Goal: Task Accomplishment & Management: Manage account settings

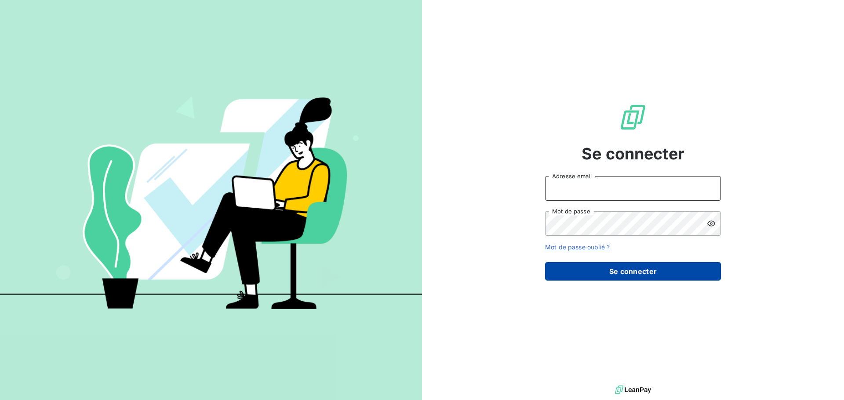
type input "[EMAIL_ADDRESS][DOMAIN_NAME]"
click at [641, 266] on button "Se connecter" at bounding box center [633, 271] width 176 height 18
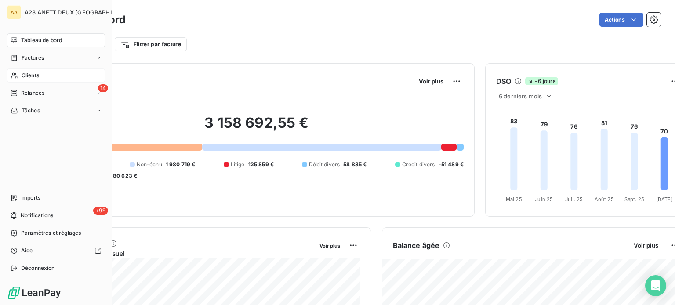
click at [28, 74] on span "Clients" at bounding box center [31, 76] width 18 height 8
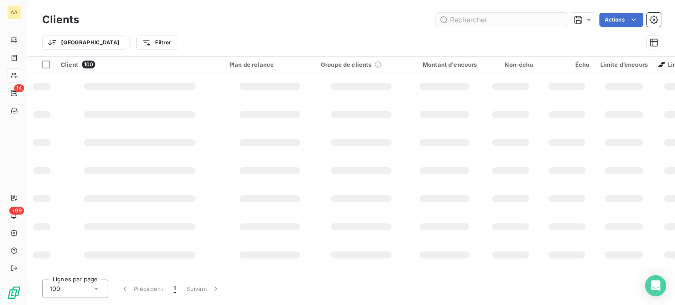
click at [449, 24] on input "text" at bounding box center [502, 20] width 132 height 14
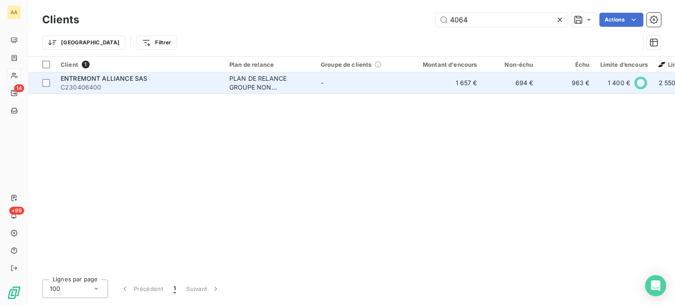
type input "4064"
click at [149, 80] on div "ENTREMONT ALLIANCE SAS" at bounding box center [140, 78] width 158 height 9
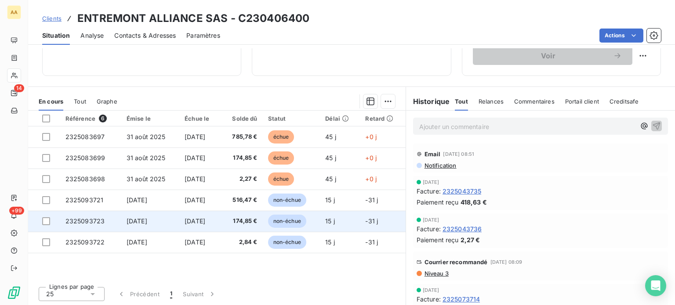
scroll to position [154, 0]
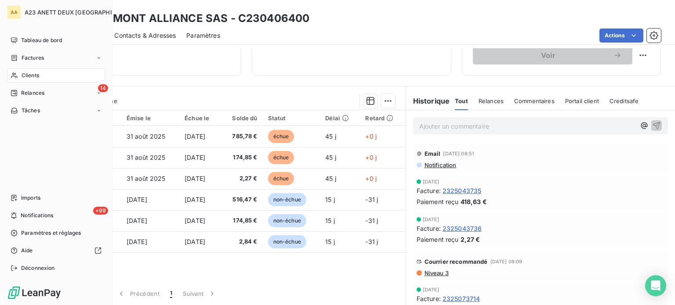
click at [36, 79] on span "Clients" at bounding box center [31, 76] width 18 height 8
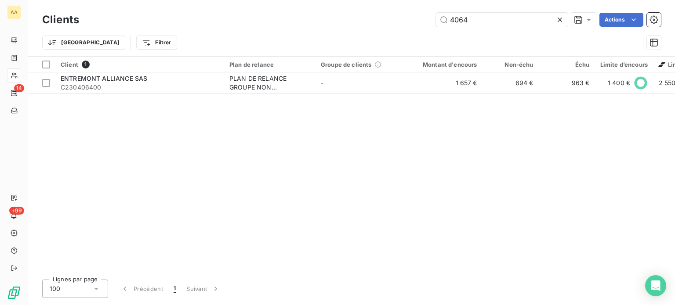
drag, startPoint x: 476, startPoint y: 22, endPoint x: 329, endPoint y: 24, distance: 147.2
click at [348, 29] on div "Clients 4064 Actions Trier Filtrer" at bounding box center [351, 34] width 619 height 46
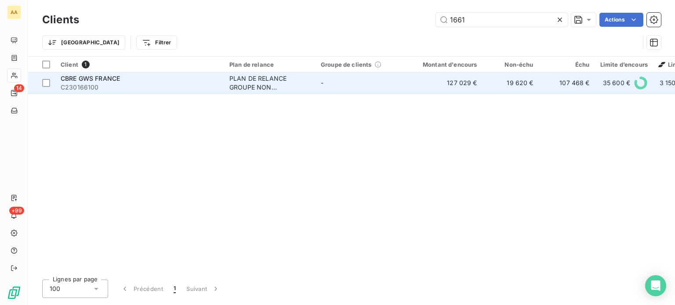
type input "1661"
click at [116, 93] on td "CBRE GWS FRANCE C230166100" at bounding box center [139, 82] width 169 height 21
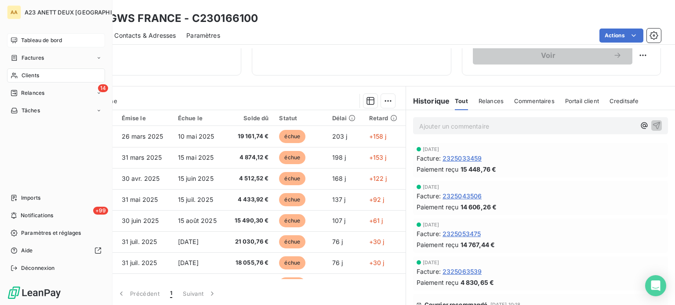
click at [43, 40] on span "Tableau de bord" at bounding box center [41, 40] width 41 height 8
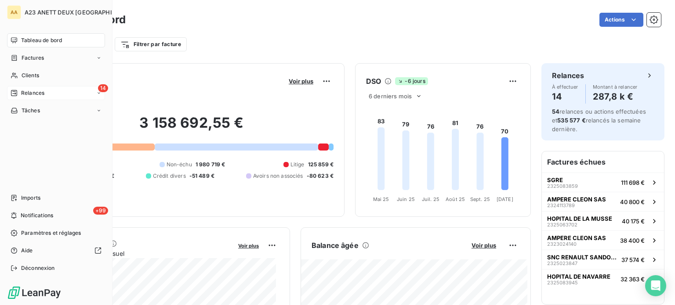
click at [28, 91] on span "Relances" at bounding box center [32, 93] width 23 height 8
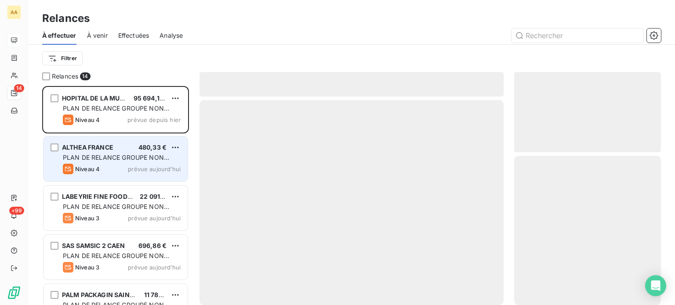
scroll to position [213, 140]
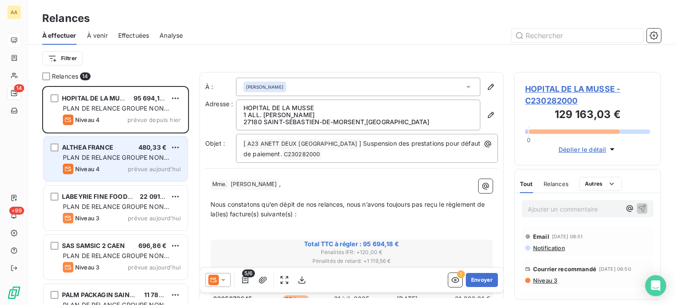
click at [138, 165] on div "Niveau 4 prévue aujourd’hui" at bounding box center [122, 169] width 118 height 11
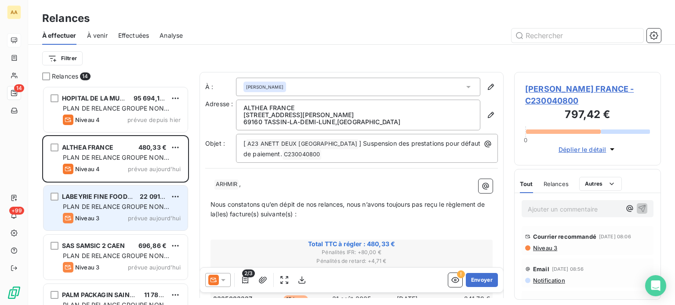
click at [137, 213] on div "Niveau 3 prévue aujourd’hui" at bounding box center [122, 218] width 118 height 11
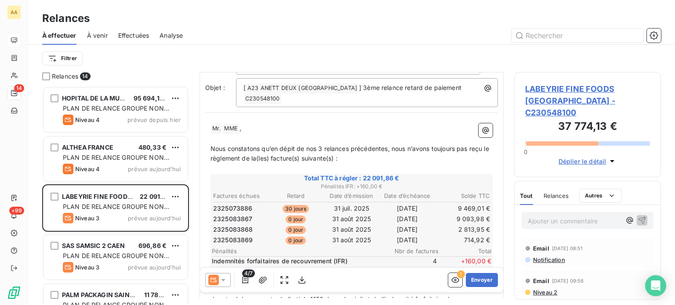
scroll to position [88, 0]
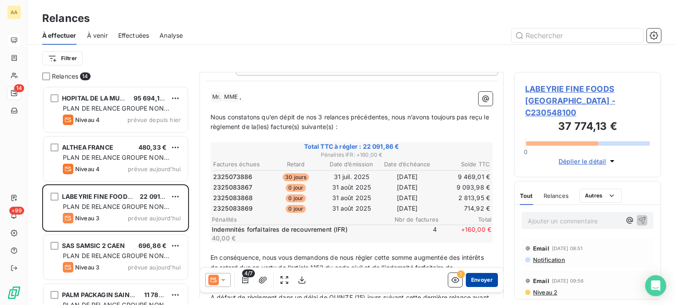
click at [482, 277] on button "Envoyer" at bounding box center [482, 280] width 32 height 14
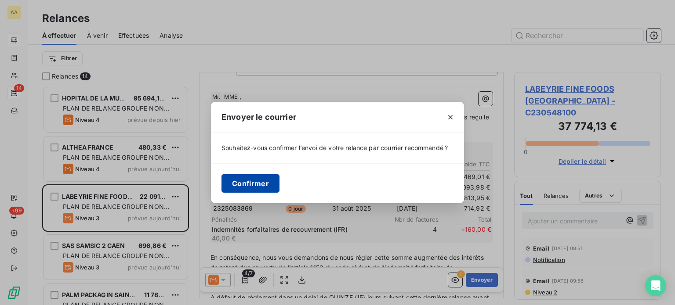
click at [261, 179] on button "Confirmer" at bounding box center [250, 183] width 58 height 18
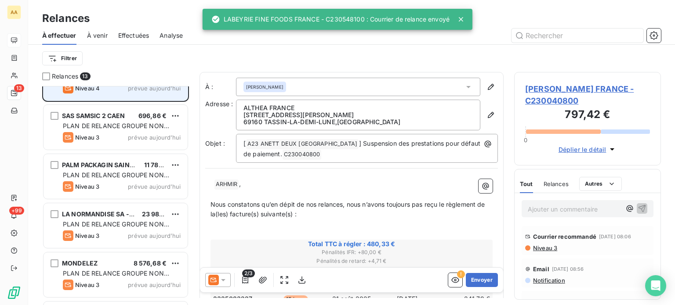
scroll to position [88, 0]
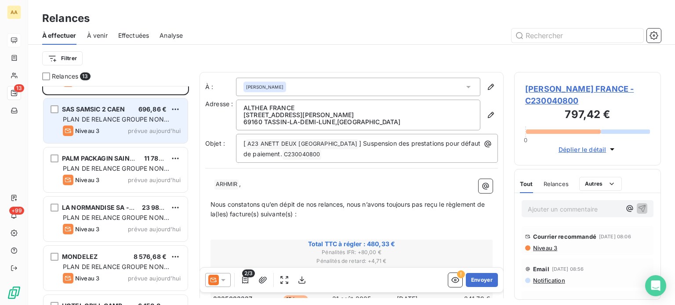
click at [122, 133] on div "Niveau 3 prévue aujourd’hui" at bounding box center [122, 131] width 118 height 11
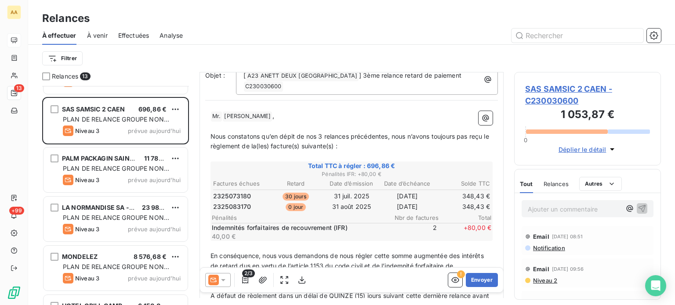
scroll to position [88, 0]
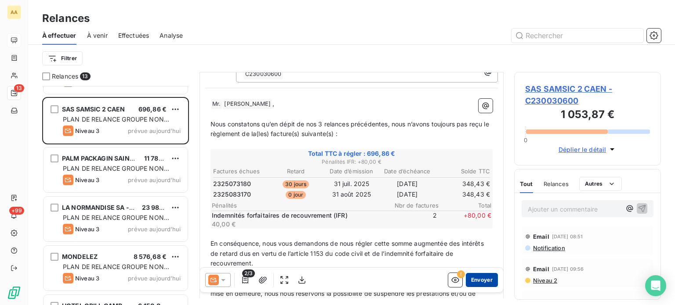
click at [475, 278] on button "Envoyer" at bounding box center [482, 280] width 32 height 14
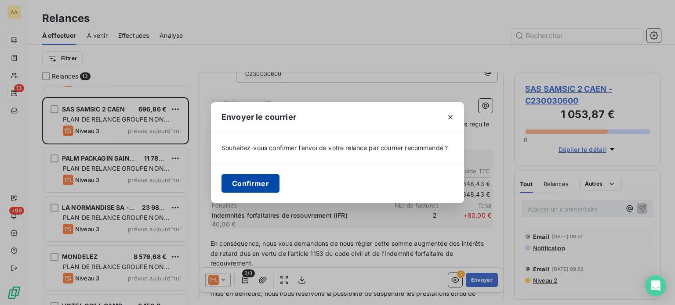
click at [258, 180] on button "Confirmer" at bounding box center [250, 183] width 58 height 18
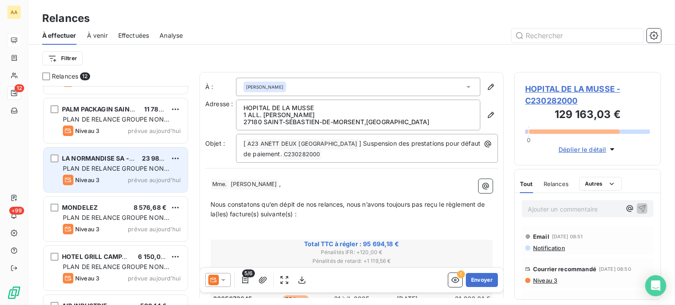
click at [129, 165] on span "PLAN DE RELANCE GROUPE NON AUTOMATIQUE" at bounding box center [116, 173] width 106 height 16
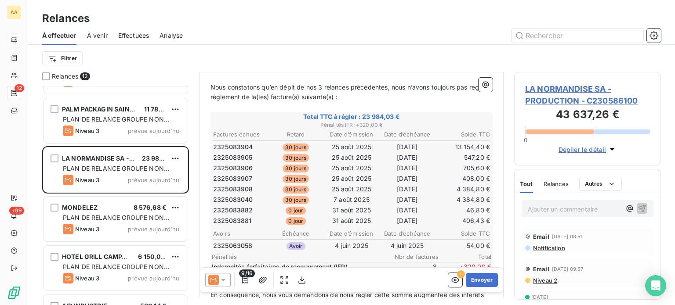
scroll to position [132, 0]
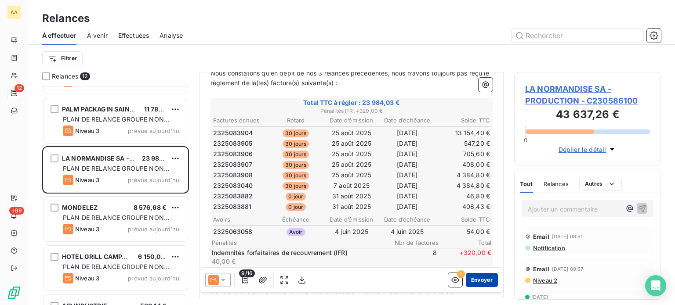
click at [480, 278] on button "Envoyer" at bounding box center [482, 280] width 32 height 14
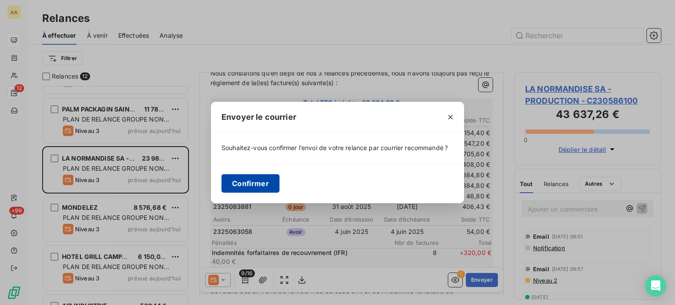
click at [259, 185] on button "Confirmer" at bounding box center [250, 183] width 58 height 18
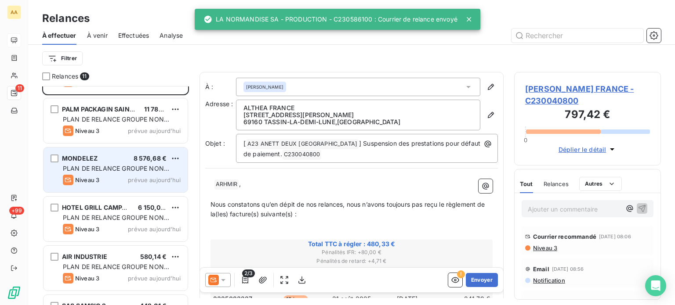
click at [127, 170] on span "PLAN DE RELANCE GROUPE NON AUTOMATIQUE" at bounding box center [116, 173] width 106 height 16
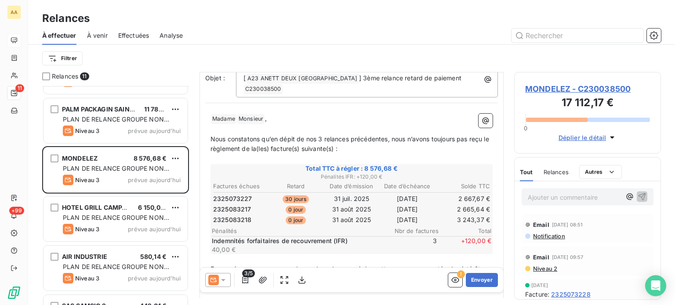
scroll to position [88, 0]
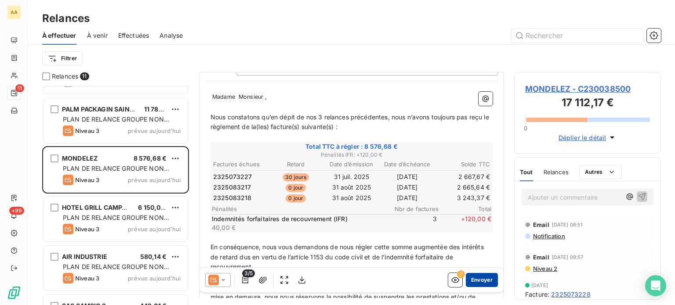
click at [475, 281] on button "Envoyer" at bounding box center [482, 280] width 32 height 14
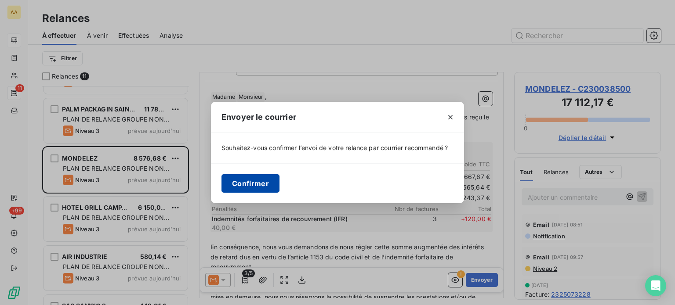
click at [264, 184] on button "Confirmer" at bounding box center [250, 183] width 58 height 18
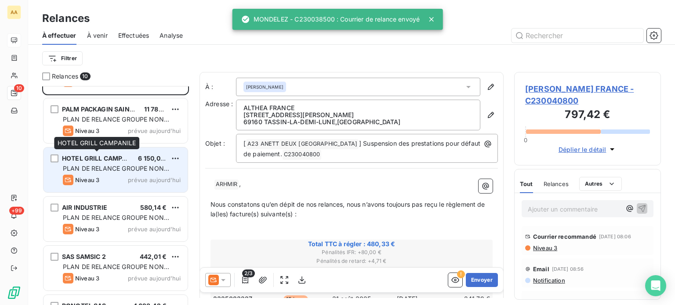
click at [127, 157] on span "HOTEL GRILL CAMPANILE" at bounding box center [101, 158] width 79 height 7
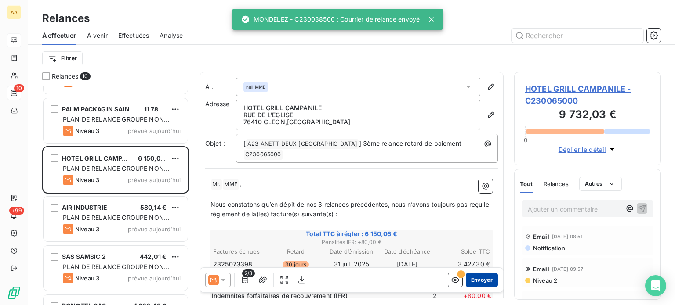
click at [471, 277] on button "Envoyer" at bounding box center [482, 280] width 32 height 14
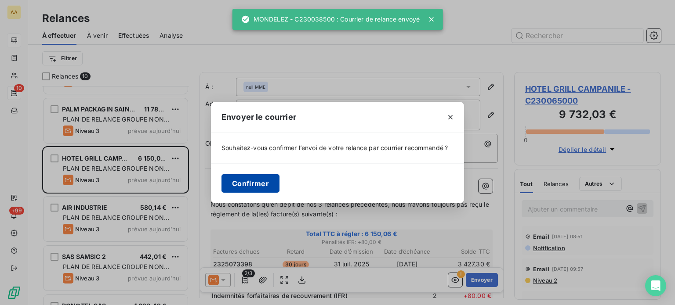
click at [260, 188] on button "Confirmer" at bounding box center [250, 183] width 58 height 18
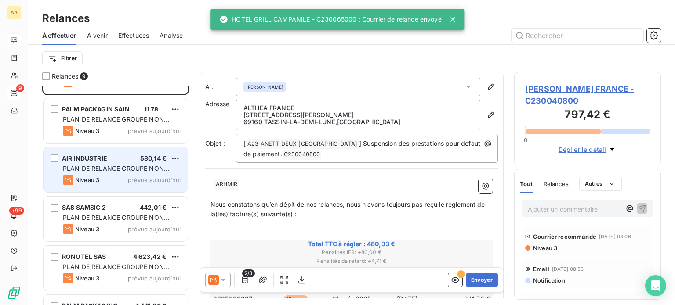
click at [114, 159] on div "AIR INDUSTRIE 580,14 €" at bounding box center [122, 159] width 118 height 8
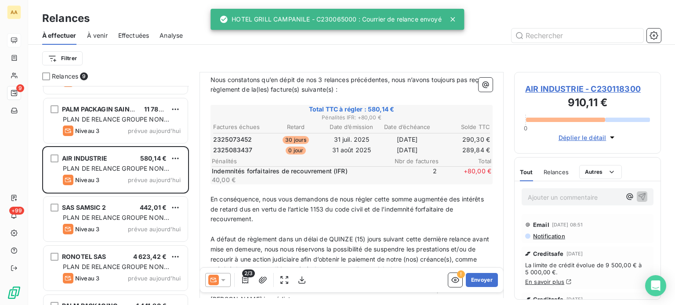
scroll to position [132, 0]
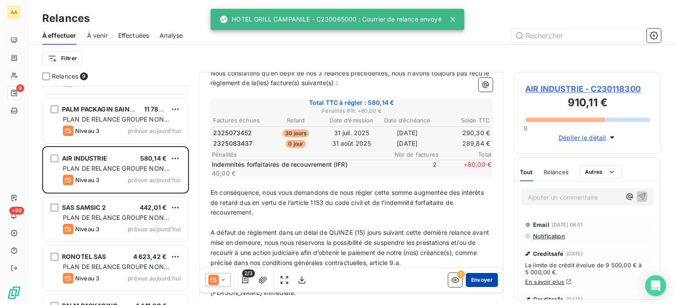
click at [475, 278] on button "Envoyer" at bounding box center [482, 280] width 32 height 14
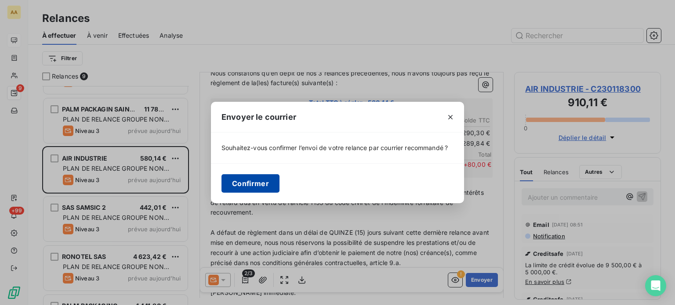
click at [246, 185] on button "Confirmer" at bounding box center [250, 183] width 58 height 18
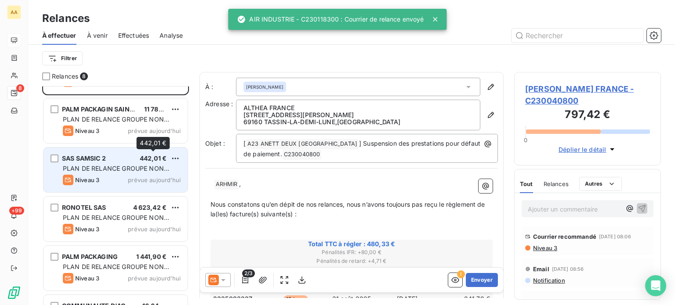
click at [157, 158] on span "442,01 €" at bounding box center [153, 158] width 27 height 7
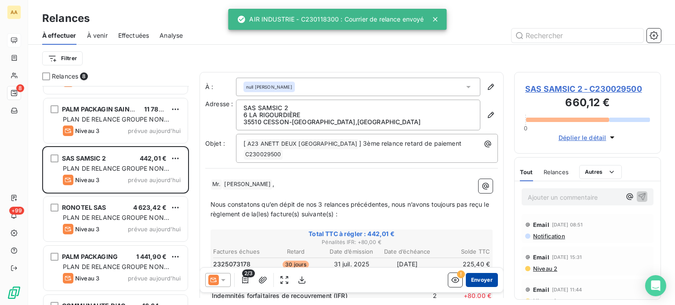
click at [473, 280] on button "Envoyer" at bounding box center [482, 280] width 32 height 14
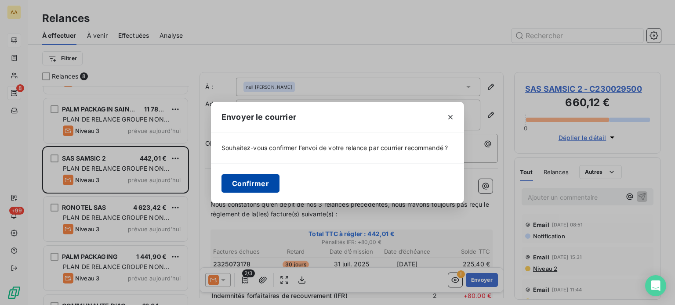
click at [261, 184] on button "Confirmer" at bounding box center [250, 183] width 58 height 18
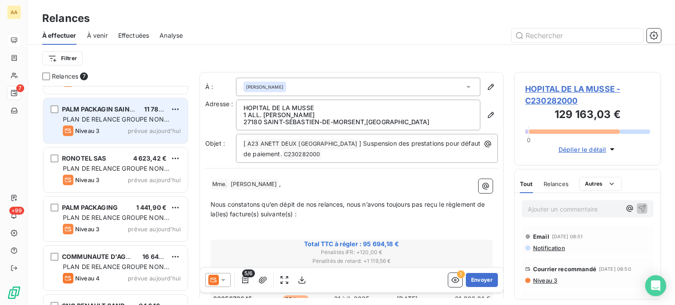
click at [112, 130] on div "Niveau 3 prévue aujourd’hui" at bounding box center [122, 131] width 118 height 11
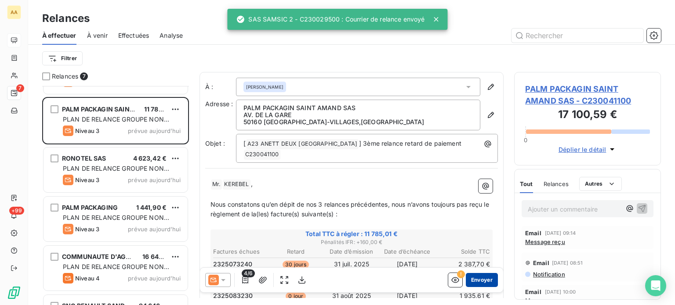
click at [473, 278] on button "Envoyer" at bounding box center [482, 280] width 32 height 14
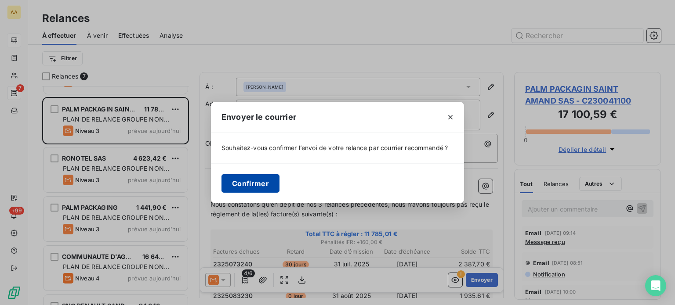
click at [264, 181] on button "Confirmer" at bounding box center [250, 183] width 58 height 18
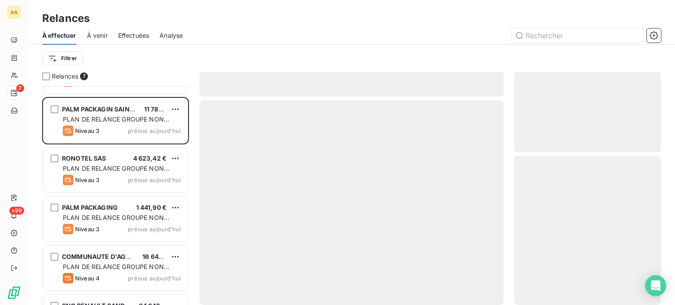
scroll to position [76, 0]
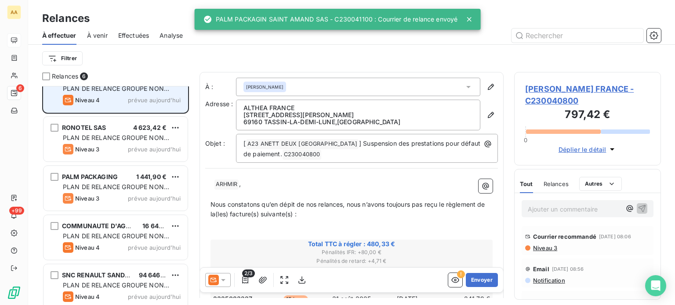
scroll to position [76, 0]
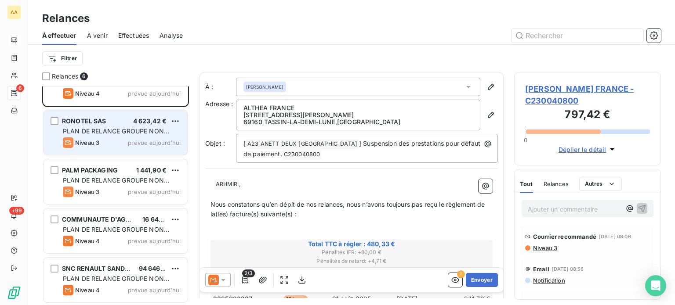
click at [134, 138] on div "Niveau 3 prévue aujourd’hui" at bounding box center [122, 143] width 118 height 11
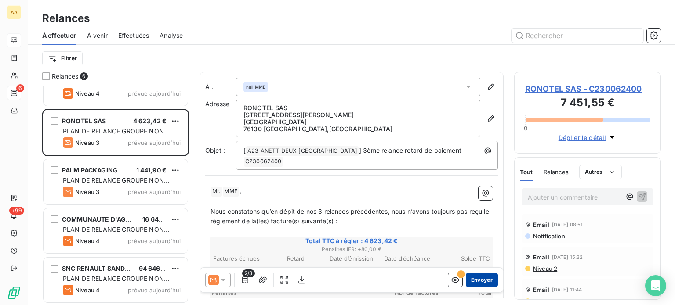
click at [471, 277] on button "Envoyer" at bounding box center [482, 280] width 32 height 14
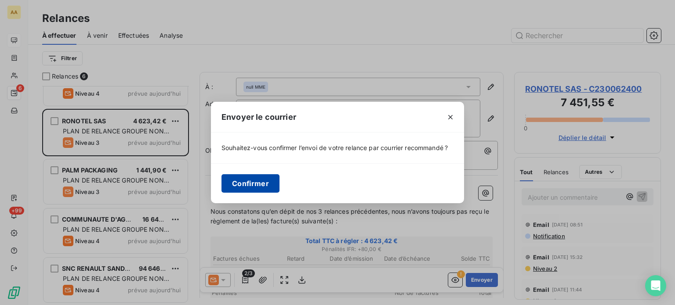
click at [247, 180] on button "Confirmer" at bounding box center [250, 183] width 58 height 18
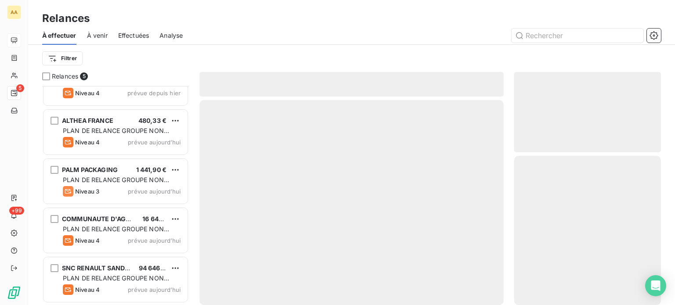
scroll to position [26, 0]
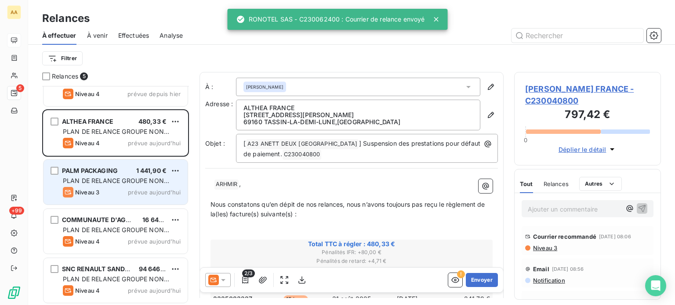
click at [132, 184] on span "PLAN DE RELANCE GROUPE NON AUTOMATIQUE" at bounding box center [116, 185] width 106 height 16
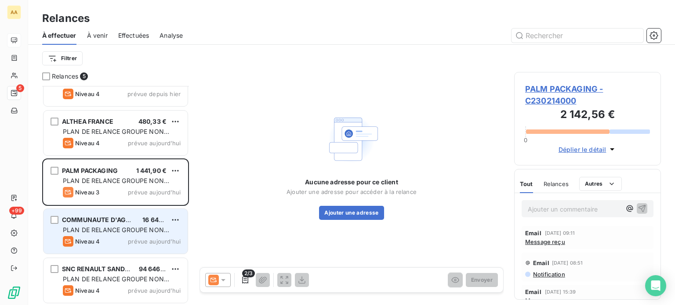
click at [131, 233] on span "PLAN DE RELANCE GROUPE NON AUTOMATIQUE" at bounding box center [116, 234] width 106 height 16
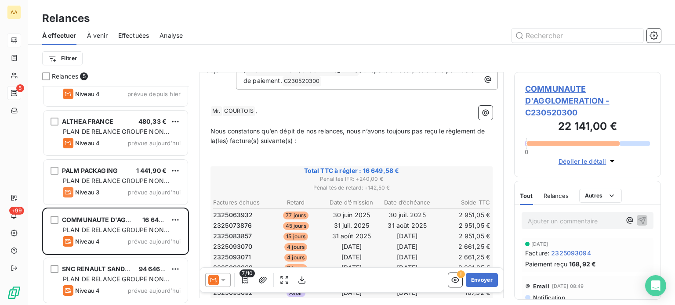
scroll to position [132, 0]
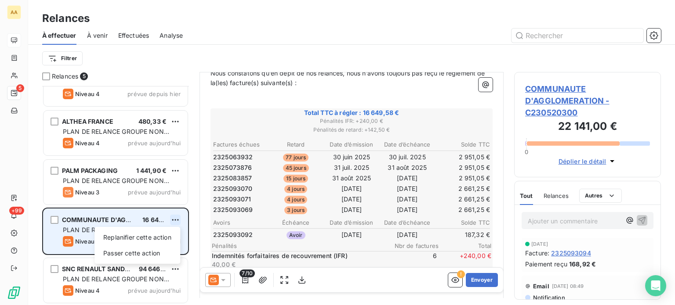
click at [179, 218] on html "AA 5 +99 Relances À effectuer À venir Effectuées Analyse Filtrer Relances 5 HOP…" at bounding box center [337, 152] width 675 height 305
click at [136, 254] on div "Passer cette action" at bounding box center [137, 253] width 79 height 14
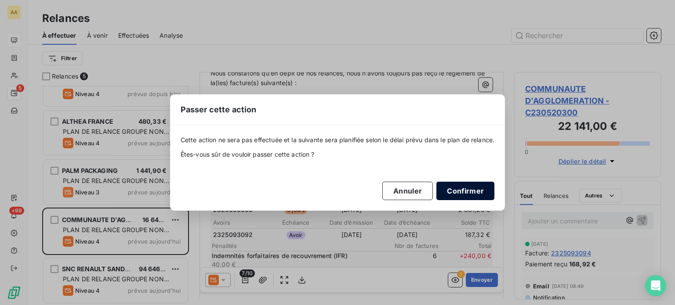
click at [466, 193] on button "Confirmer" at bounding box center [465, 191] width 58 height 18
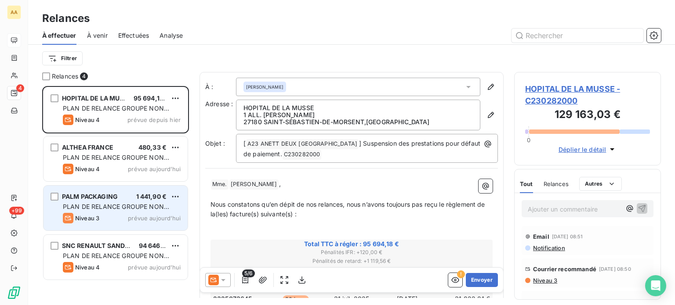
click at [126, 210] on span "PLAN DE RELANCE GROUPE NON AUTOMATIQUE" at bounding box center [116, 211] width 106 height 16
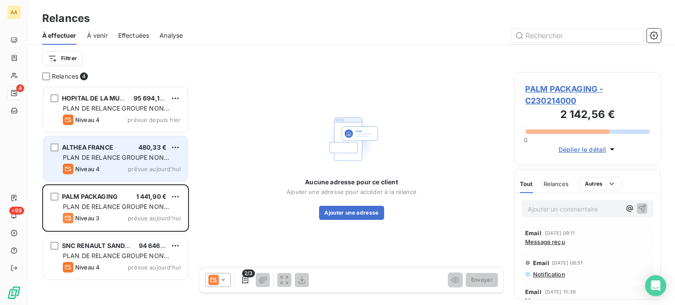
click at [121, 168] on div "Niveau 4 prévue aujourd’hui" at bounding box center [122, 169] width 118 height 11
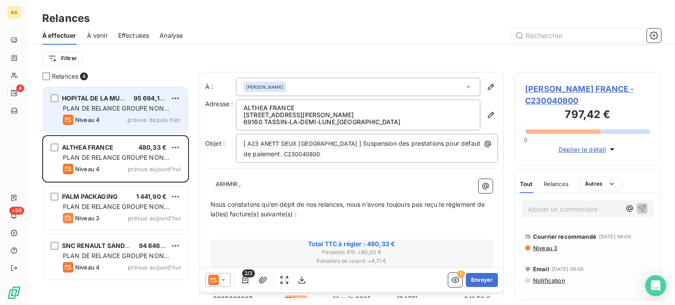
click at [105, 119] on div "Niveau 4 prévue depuis hier" at bounding box center [122, 120] width 118 height 11
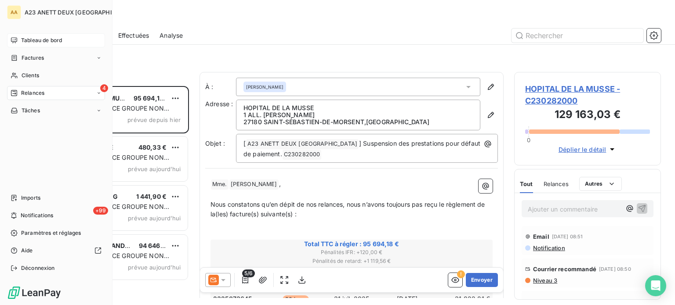
click at [39, 40] on span "Tableau de bord" at bounding box center [41, 40] width 41 height 8
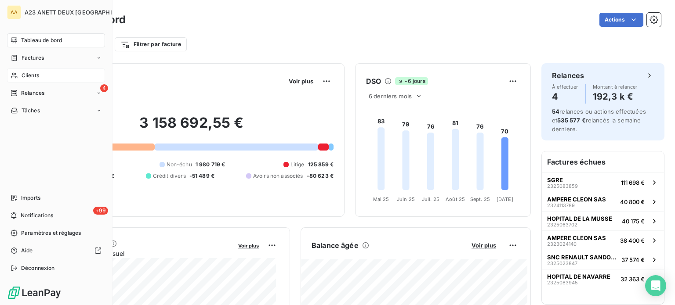
click at [36, 77] on span "Clients" at bounding box center [31, 76] width 18 height 8
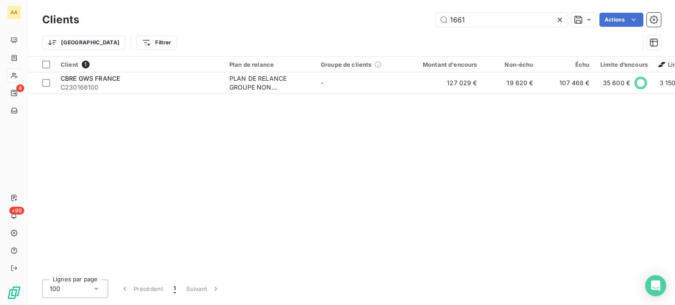
drag, startPoint x: 468, startPoint y: 18, endPoint x: 336, endPoint y: 7, distance: 132.7
click at [380, 14] on div "1661 Actions" at bounding box center [375, 20] width 571 height 14
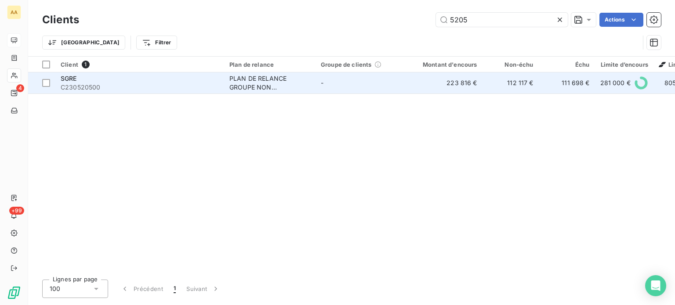
type input "5205"
click at [121, 84] on span "C230520500" at bounding box center [140, 87] width 158 height 9
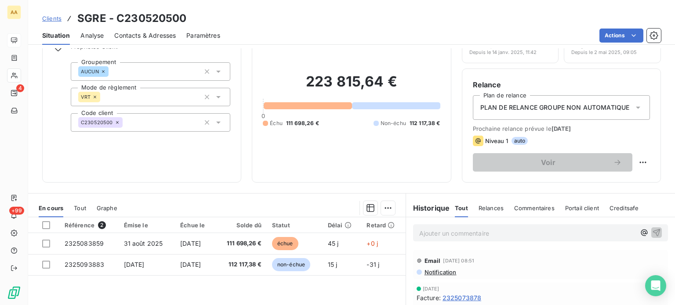
scroll to position [88, 0]
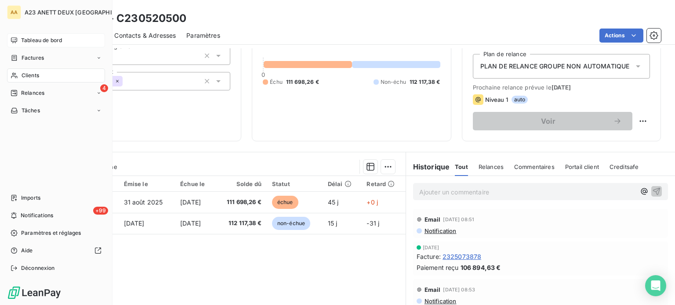
click at [40, 43] on span "Tableau de bord" at bounding box center [41, 40] width 41 height 8
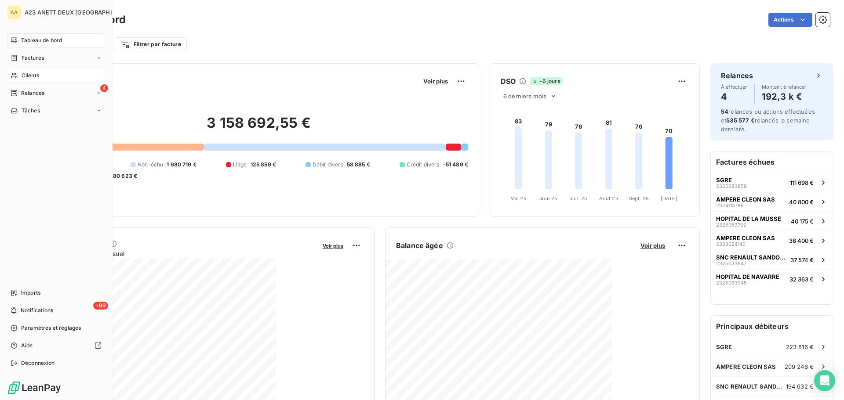
click at [25, 75] on span "Clients" at bounding box center [31, 76] width 18 height 8
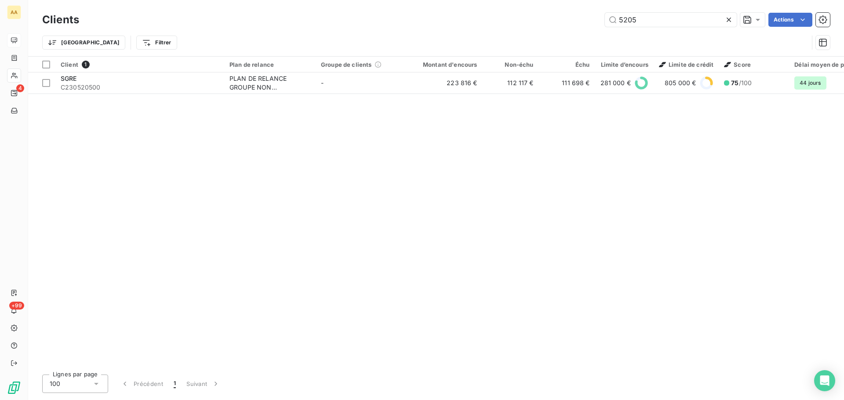
drag, startPoint x: 635, startPoint y: 25, endPoint x: 613, endPoint y: 35, distance: 23.8
click at [614, 35] on div "Clients 5205 Actions Trier Filtrer" at bounding box center [435, 34] width 787 height 46
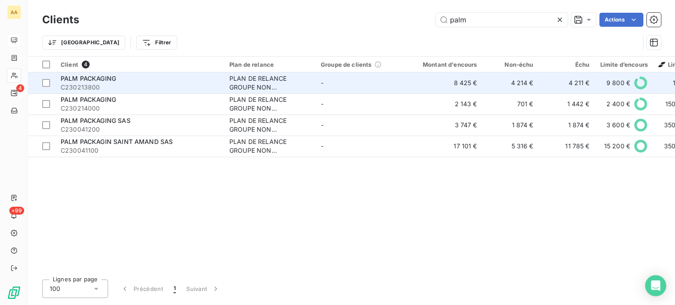
type input "palm"
click at [104, 83] on span "C230213800" at bounding box center [140, 87] width 158 height 9
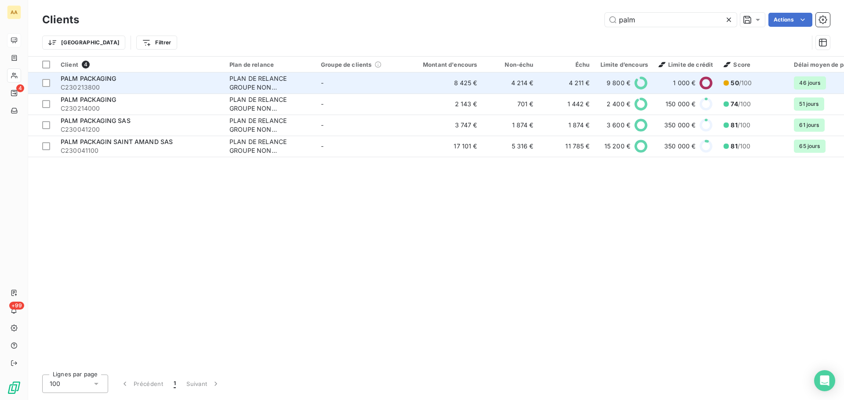
click at [108, 78] on span "PALM PACKAGING" at bounding box center [88, 78] width 55 height 7
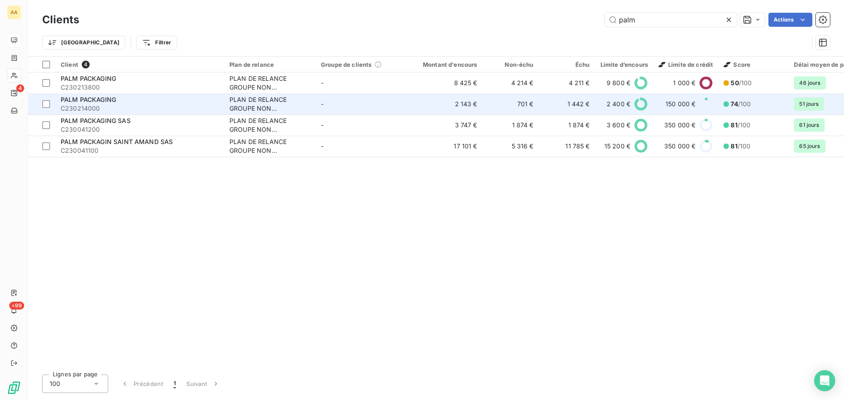
drag, startPoint x: 100, startPoint y: 98, endPoint x: 106, endPoint y: 99, distance: 6.2
click at [101, 98] on span "PALM PACKAGING" at bounding box center [88, 99] width 55 height 7
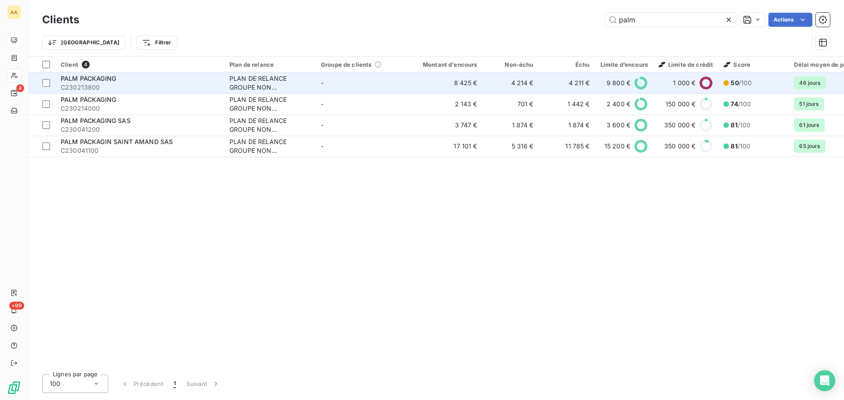
click at [111, 84] on span "C230213800" at bounding box center [140, 87] width 158 height 9
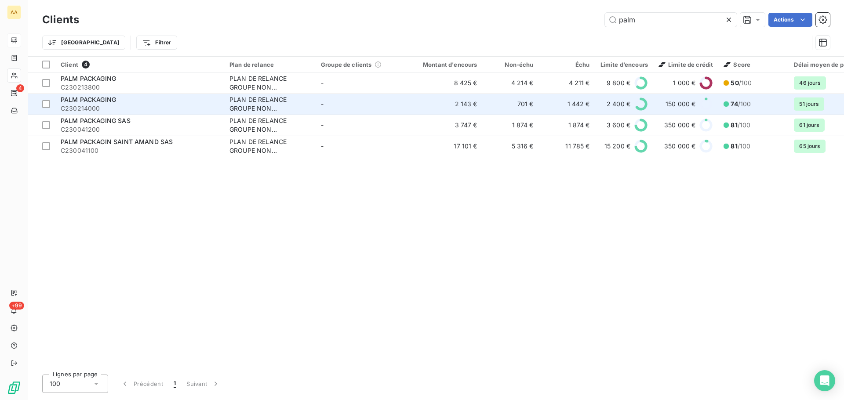
click at [108, 104] on div "PALM PACKAGING" at bounding box center [140, 99] width 158 height 9
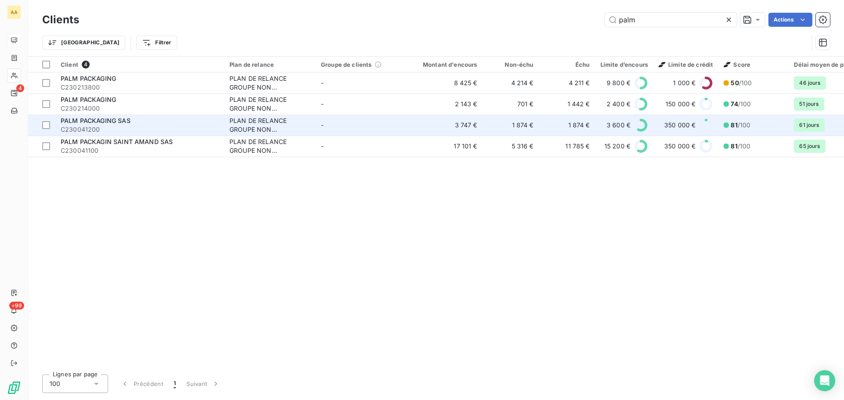
click at [93, 122] on span "PALM PACKAGING SAS" at bounding box center [96, 120] width 70 height 7
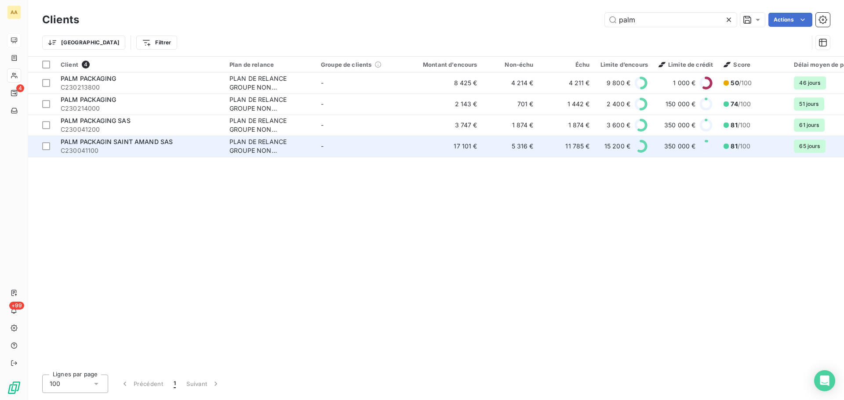
click at [107, 143] on span "PALM PACKAGIN SAINT AMAND SAS" at bounding box center [117, 141] width 112 height 7
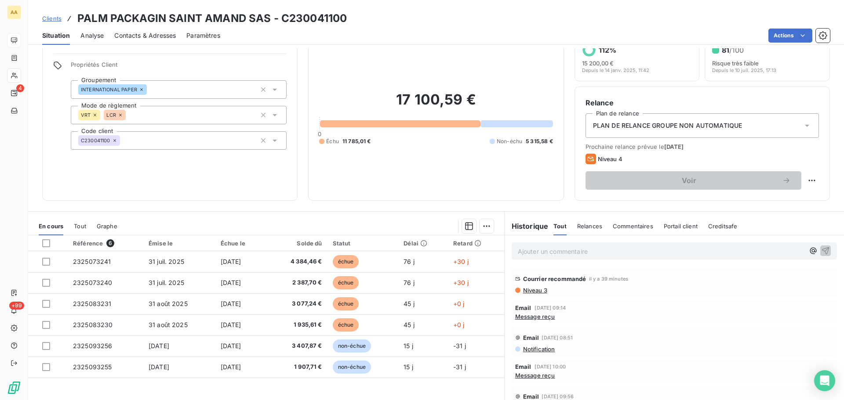
scroll to position [44, 0]
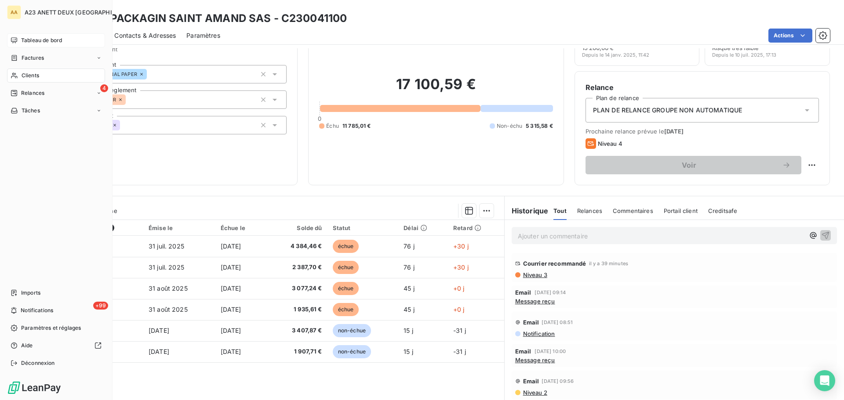
click at [43, 75] on div "Clients" at bounding box center [56, 76] width 98 height 14
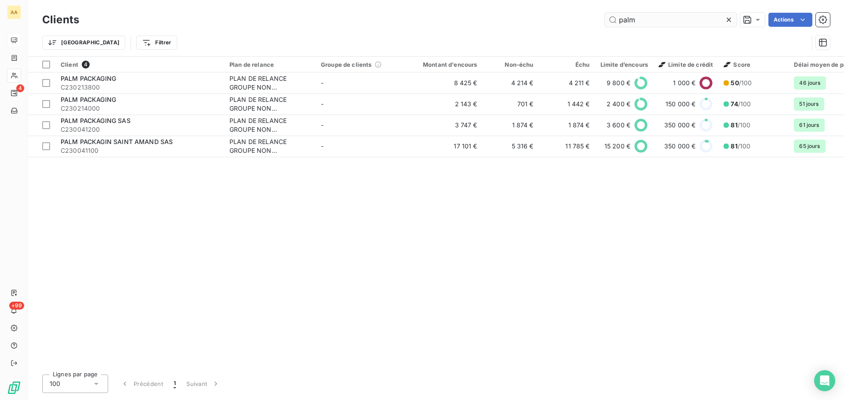
drag, startPoint x: 631, startPoint y: 21, endPoint x: 608, endPoint y: 22, distance: 23.3
click at [608, 22] on input "palm" at bounding box center [671, 20] width 132 height 14
type input "m"
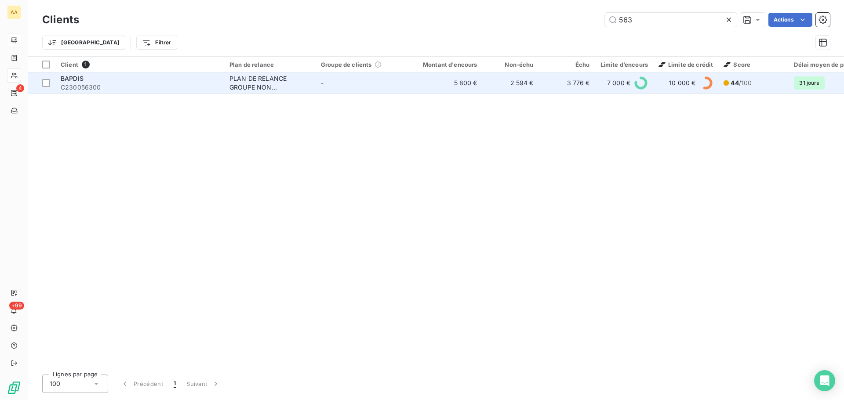
type input "563"
click at [185, 82] on div "BAPDIS" at bounding box center [140, 78] width 158 height 9
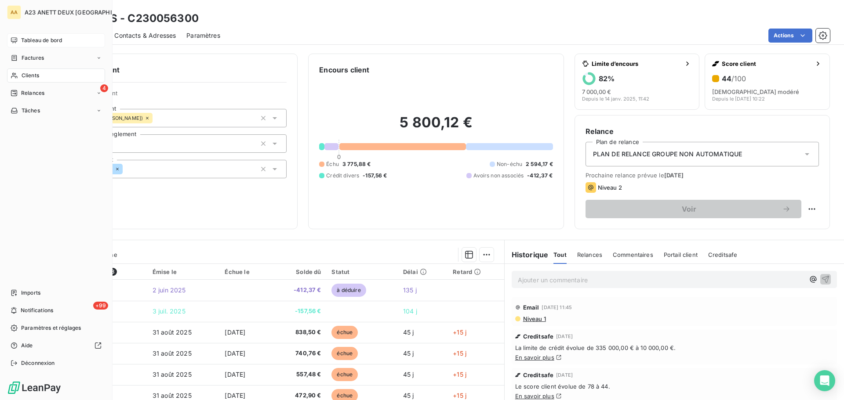
drag, startPoint x: 28, startPoint y: 79, endPoint x: 58, endPoint y: 77, distance: 30.3
click at [30, 79] on span "Clients" at bounding box center [31, 76] width 18 height 8
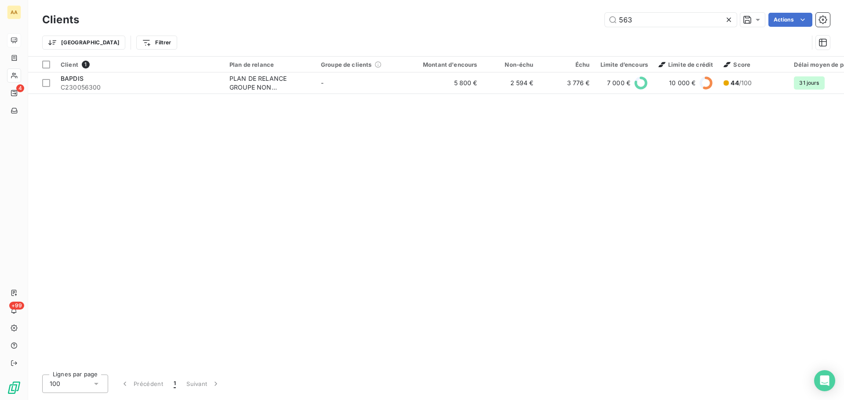
drag, startPoint x: 663, startPoint y: 25, endPoint x: 563, endPoint y: 25, distance: 99.7
click at [570, 25] on div "563 Actions" at bounding box center [460, 20] width 740 height 14
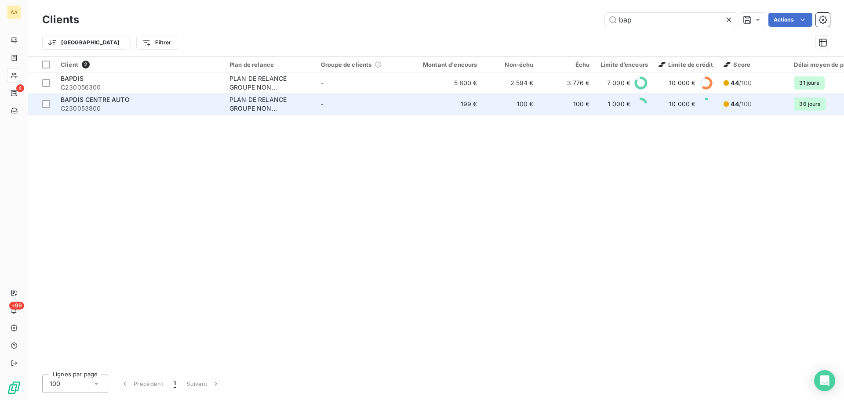
type input "bap"
click at [138, 108] on span "C230053800" at bounding box center [140, 108] width 158 height 9
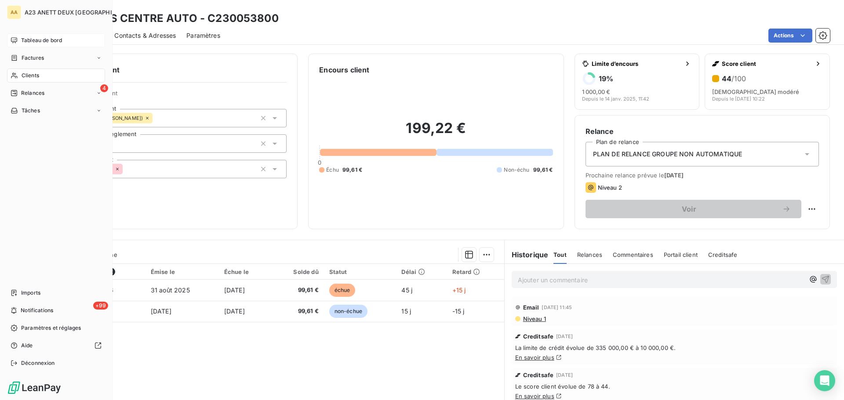
click at [29, 77] on span "Clients" at bounding box center [31, 76] width 18 height 8
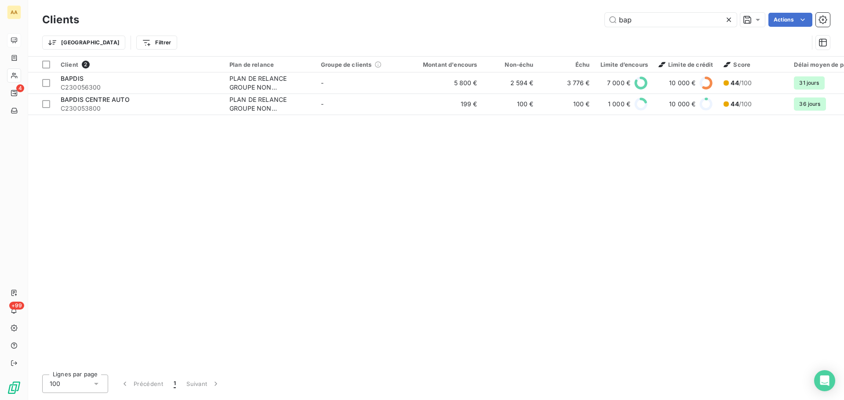
drag, startPoint x: 644, startPoint y: 26, endPoint x: 583, endPoint y: 34, distance: 60.7
click at [597, 32] on div "Clients bap Actions Trier Filtrer" at bounding box center [435, 34] width 787 height 46
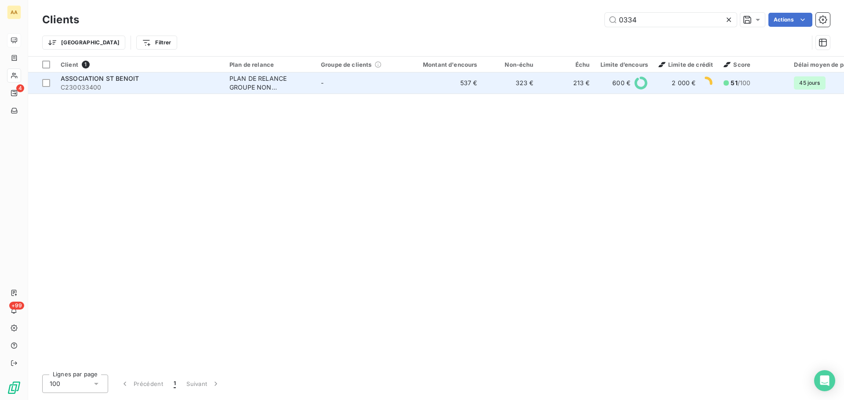
type input "0334"
click at [130, 90] on span "C230033400" at bounding box center [140, 87] width 158 height 9
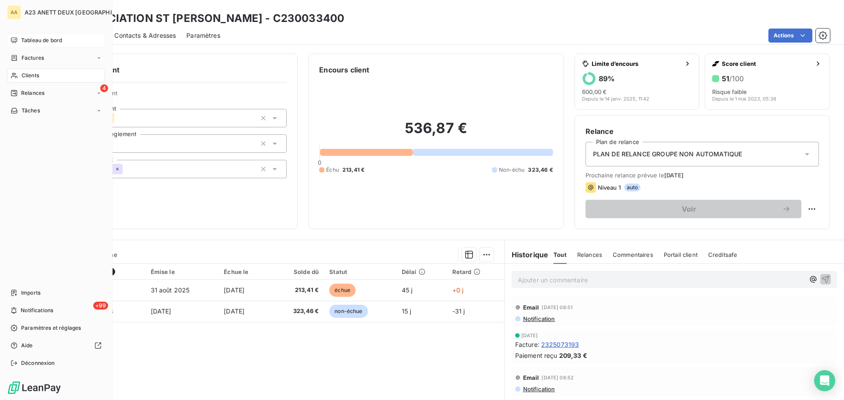
click at [43, 74] on div "Clients" at bounding box center [56, 76] width 98 height 14
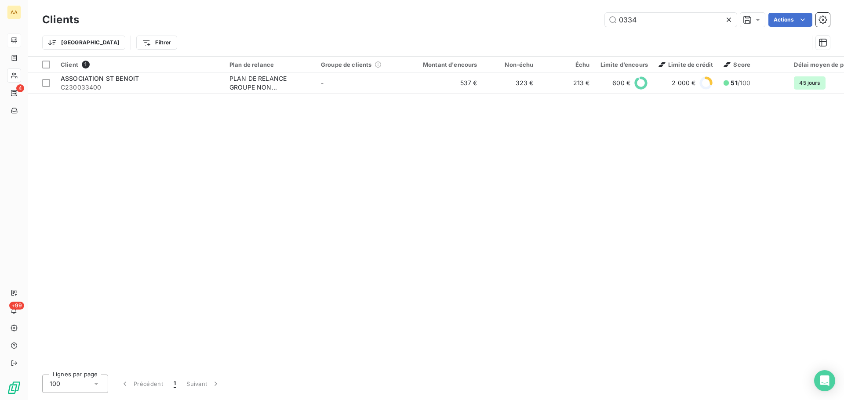
drag, startPoint x: 663, startPoint y: 25, endPoint x: 551, endPoint y: 28, distance: 111.2
click at [554, 28] on div "Clients 0334 Actions" at bounding box center [435, 20] width 787 height 18
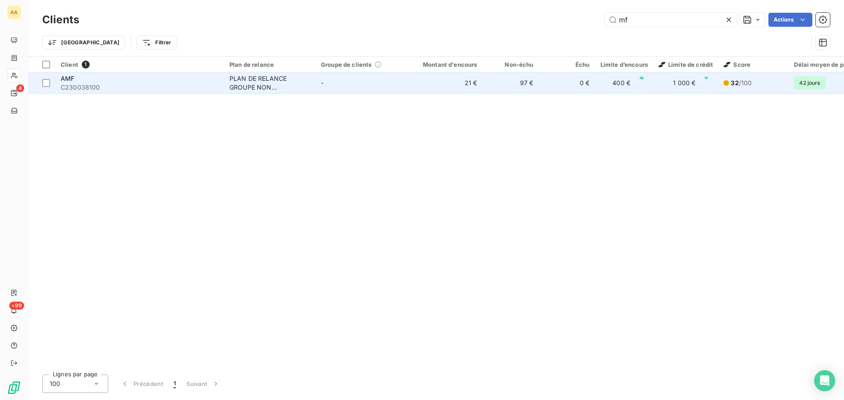
type input "mf"
click at [111, 80] on div "AMF" at bounding box center [140, 78] width 158 height 9
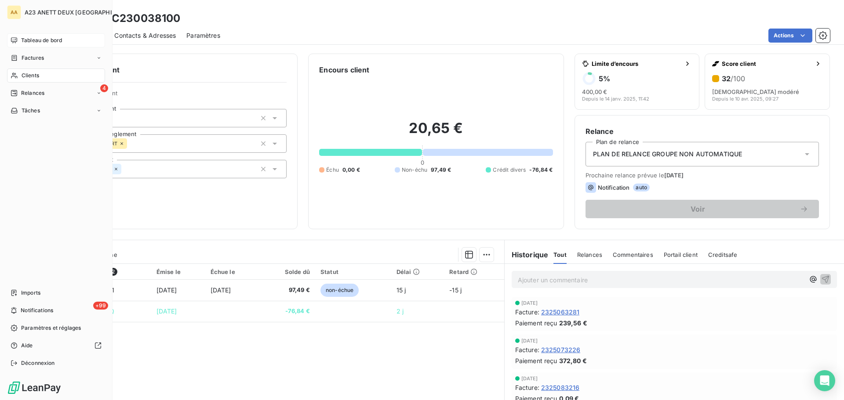
click at [30, 77] on span "Clients" at bounding box center [31, 76] width 18 height 8
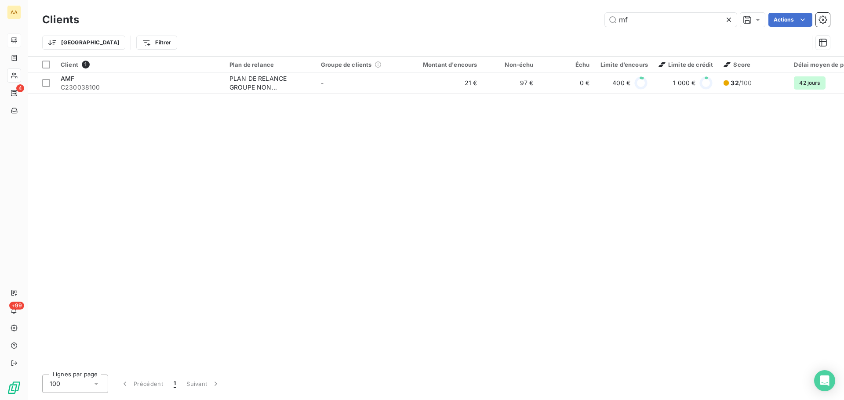
drag, startPoint x: 641, startPoint y: 25, endPoint x: 591, endPoint y: 29, distance: 51.2
click at [591, 29] on div "Clients mf Actions Trier Filtrer" at bounding box center [435, 34] width 787 height 46
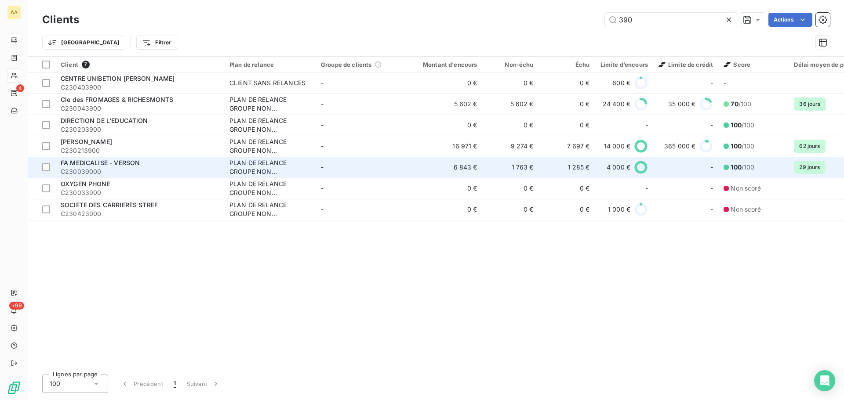
type input "390"
click at [145, 167] on div "FA MEDICALISE - VERSON" at bounding box center [140, 163] width 158 height 9
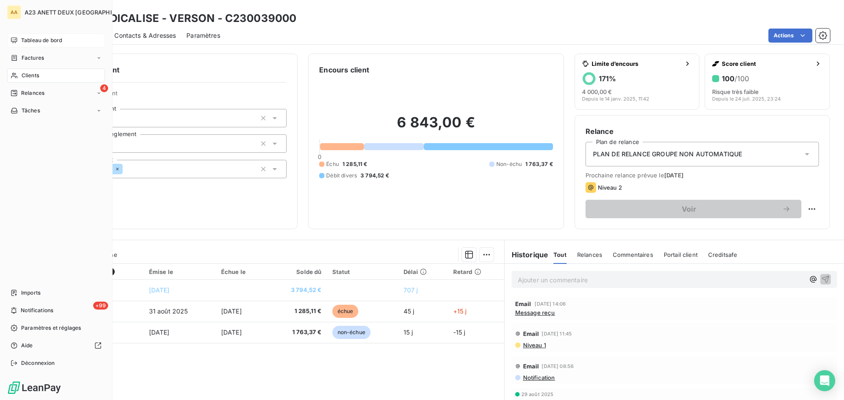
click at [30, 41] on span "Tableau de bord" at bounding box center [41, 40] width 41 height 8
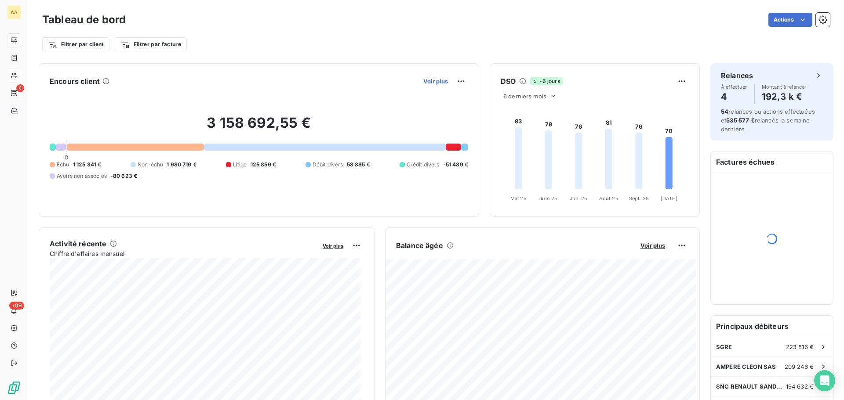
click at [431, 79] on span "Voir plus" at bounding box center [435, 81] width 25 height 7
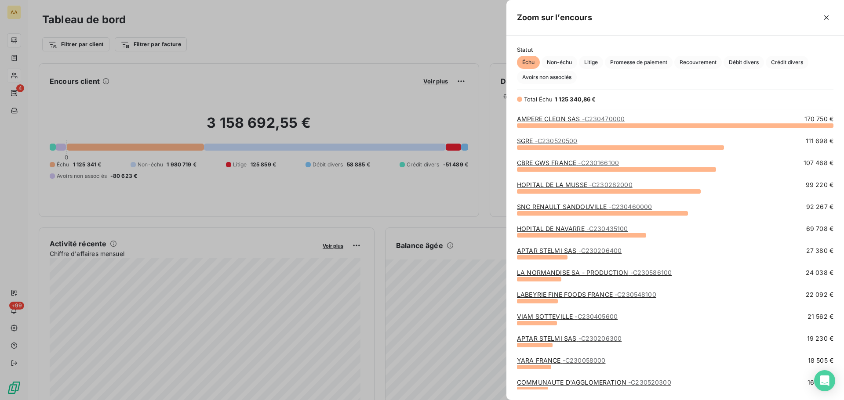
scroll to position [268, 331]
click at [22, 78] on div at bounding box center [422, 200] width 844 height 400
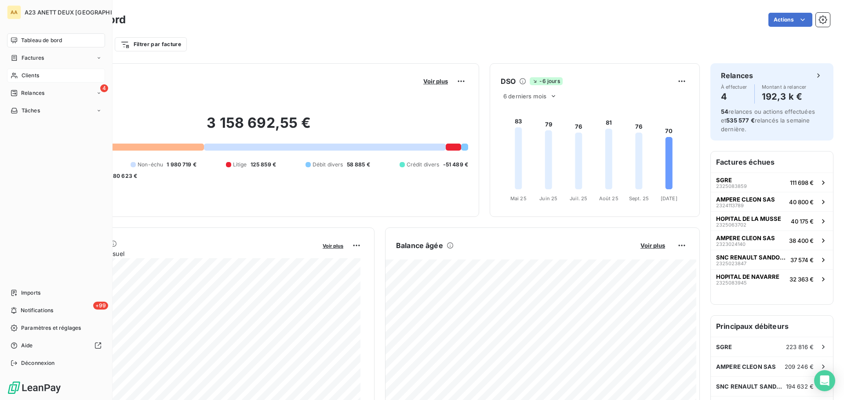
click at [20, 76] on div "Clients" at bounding box center [56, 76] width 98 height 14
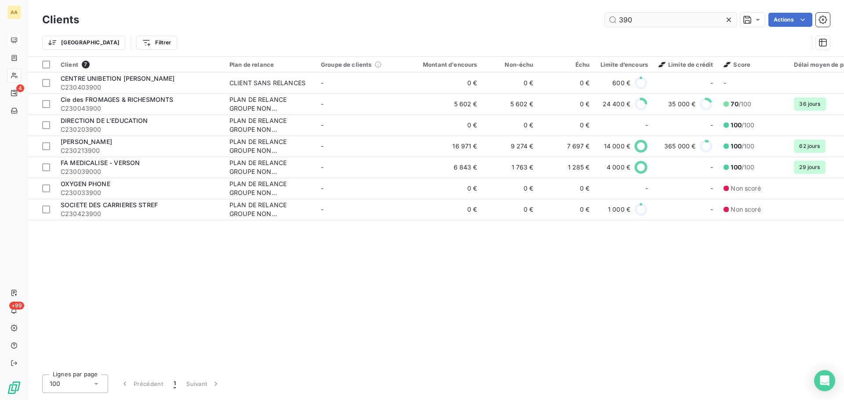
drag, startPoint x: 630, startPoint y: 22, endPoint x: 608, endPoint y: 26, distance: 22.8
click at [608, 26] on input "390" at bounding box center [671, 20] width 132 height 14
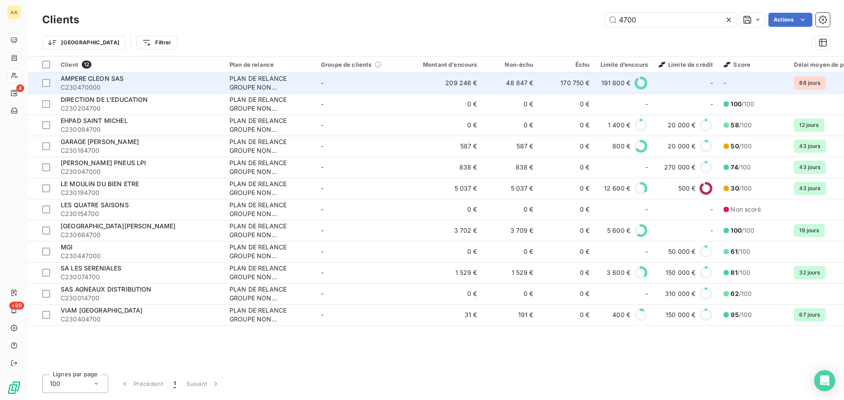
type input "4700"
click at [118, 85] on span "C230470000" at bounding box center [140, 87] width 158 height 9
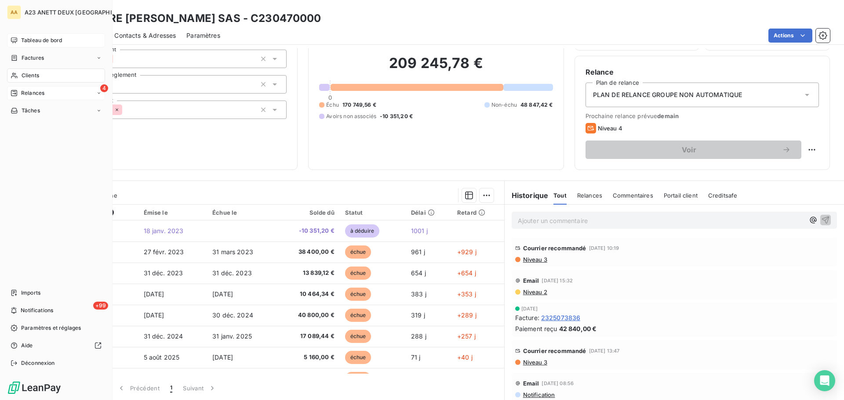
click at [34, 94] on span "Relances" at bounding box center [32, 93] width 23 height 8
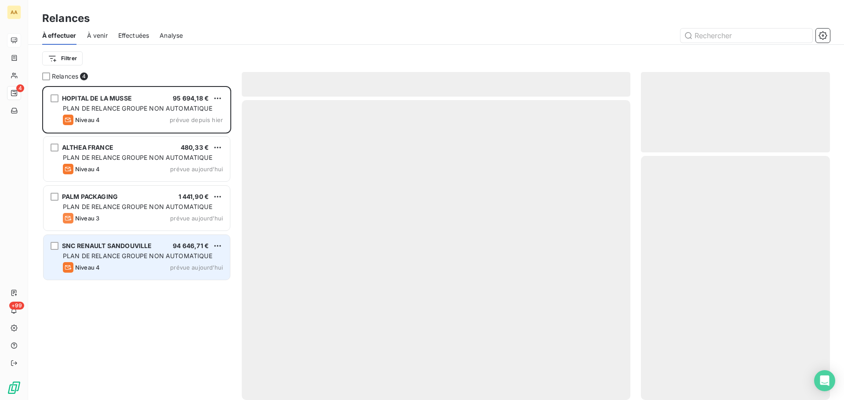
scroll to position [308, 182]
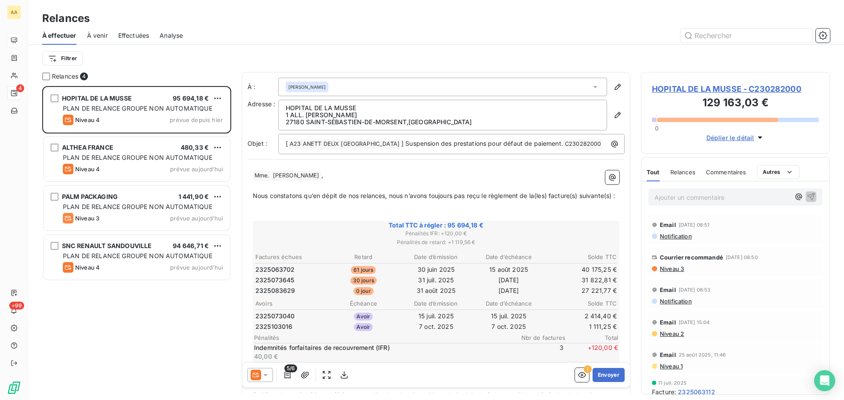
click at [266, 377] on icon at bounding box center [265, 375] width 9 height 9
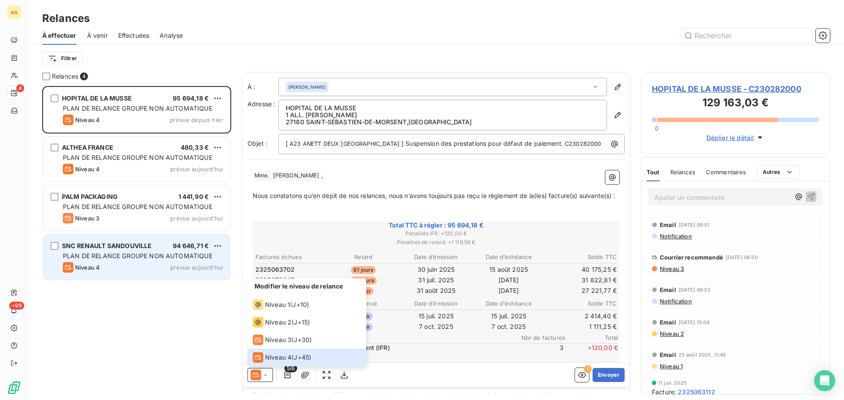
click at [119, 258] on span "PLAN DE RELANCE GROUPE NON AUTOMATIQUE" at bounding box center [137, 255] width 149 height 7
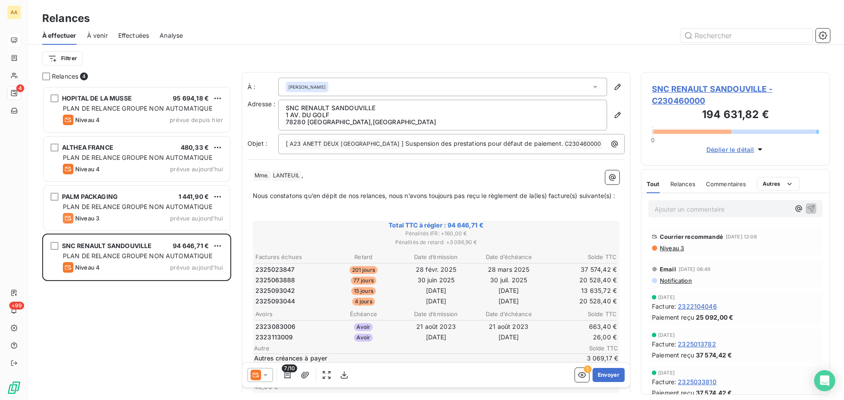
click at [270, 374] on div at bounding box center [259, 375] width 25 height 14
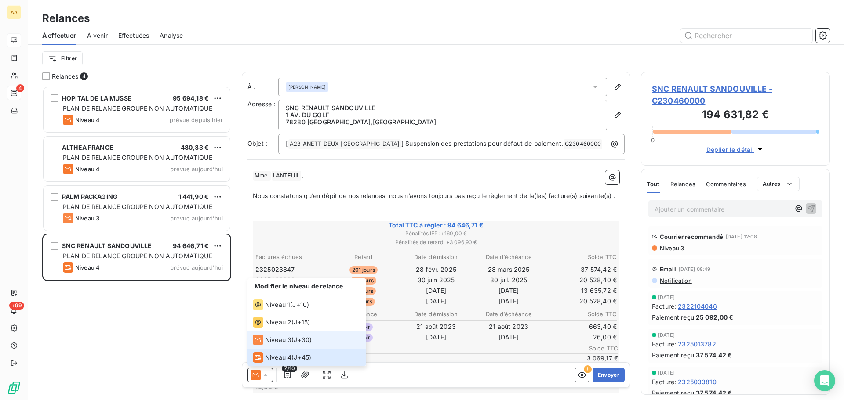
click at [279, 342] on span "Niveau 3" at bounding box center [278, 340] width 26 height 9
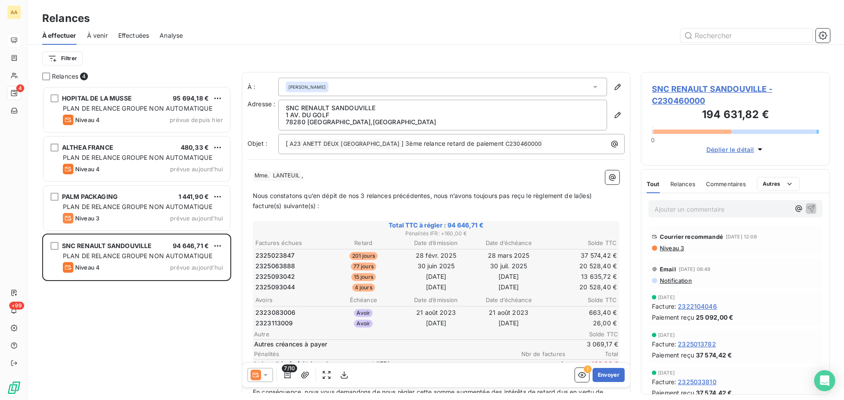
click at [266, 371] on icon at bounding box center [265, 375] width 9 height 9
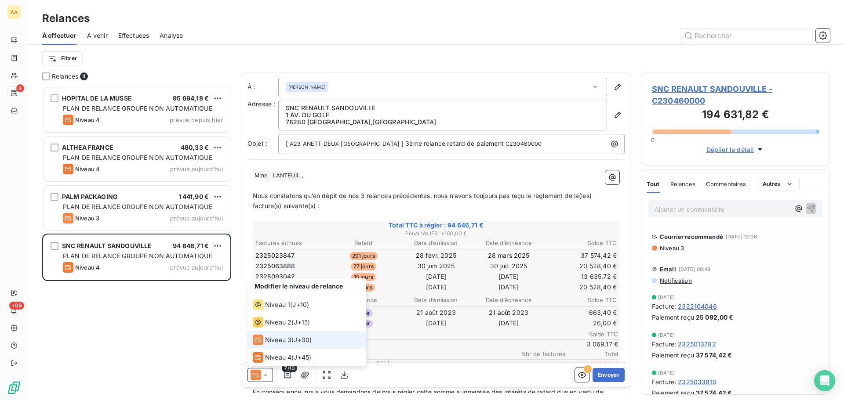
click at [276, 342] on span "Niveau 3" at bounding box center [278, 340] width 26 height 9
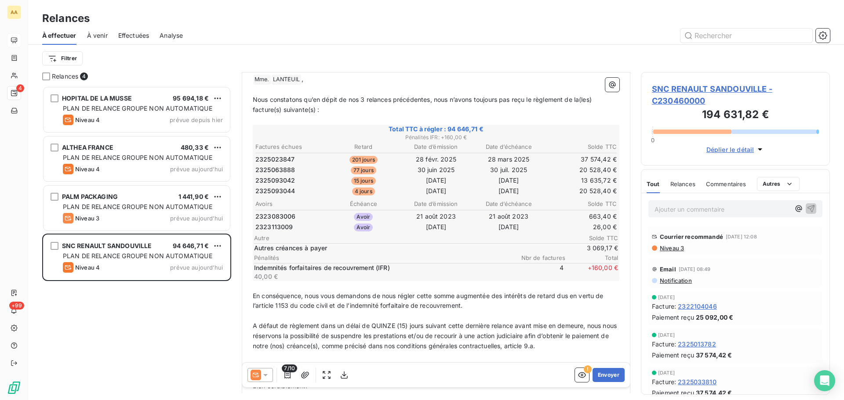
scroll to position [132, 0]
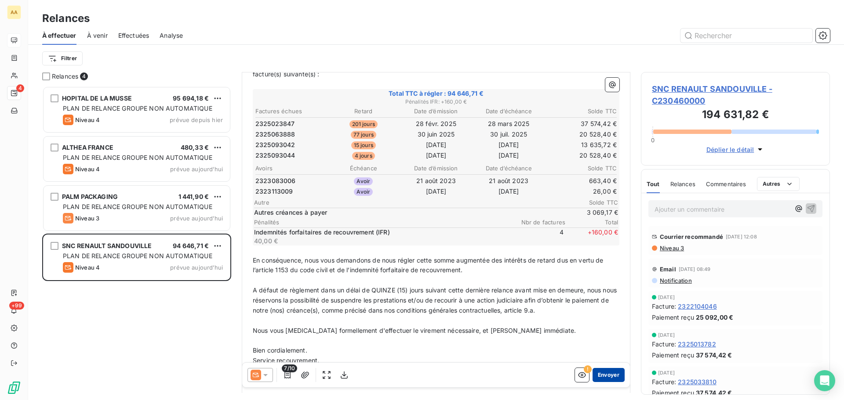
click at [602, 374] on button "Envoyer" at bounding box center [608, 375] width 32 height 14
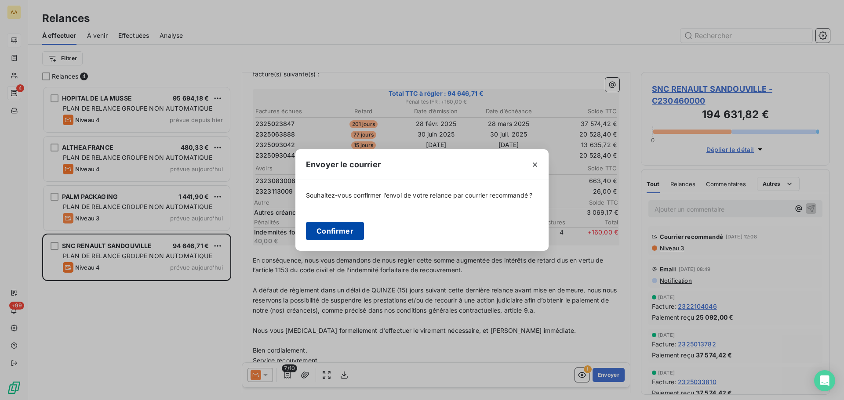
click at [338, 235] on button "Confirmer" at bounding box center [335, 231] width 58 height 18
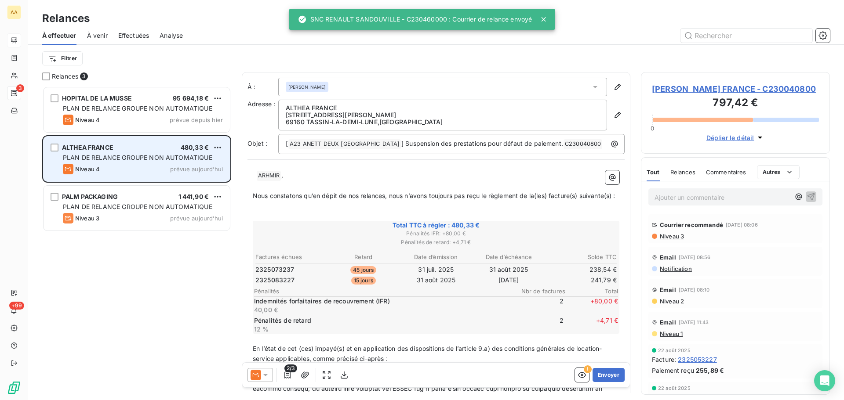
click at [156, 162] on div "[PERSON_NAME] FRANCE 480,33 € PLAN DE RELANCE GROUPE NON AUTOMATIQUE Niveau 4 p…" at bounding box center [136, 159] width 186 height 45
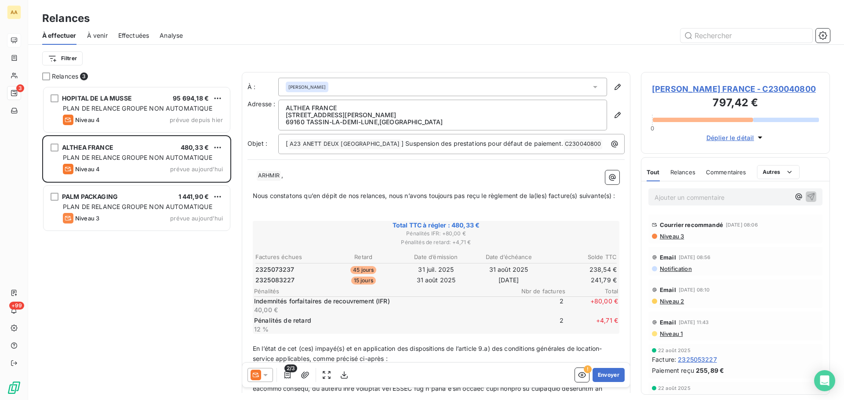
click at [268, 373] on icon at bounding box center [265, 375] width 9 height 9
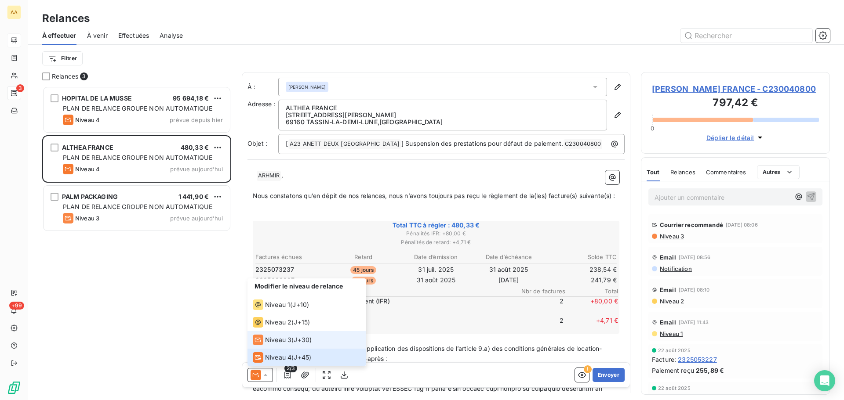
click at [279, 341] on span "Niveau 3" at bounding box center [278, 340] width 26 height 9
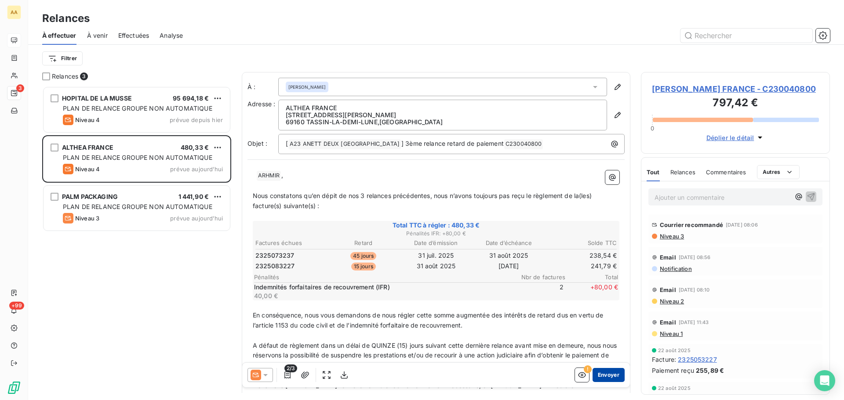
click at [595, 376] on button "Envoyer" at bounding box center [608, 375] width 32 height 14
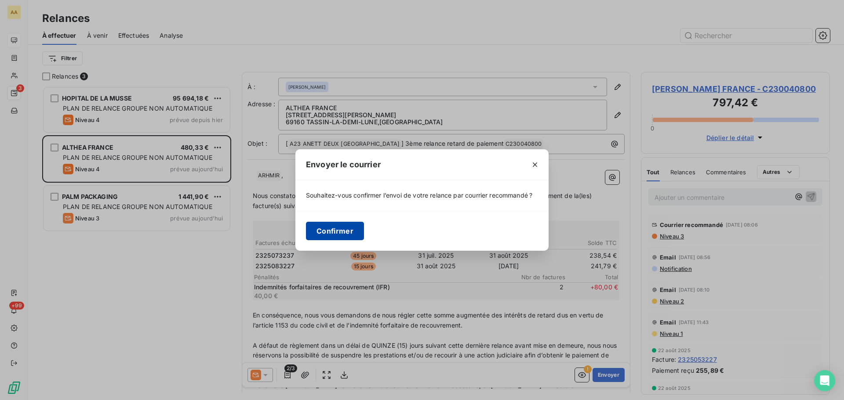
click at [316, 228] on button "Confirmer" at bounding box center [335, 231] width 58 height 18
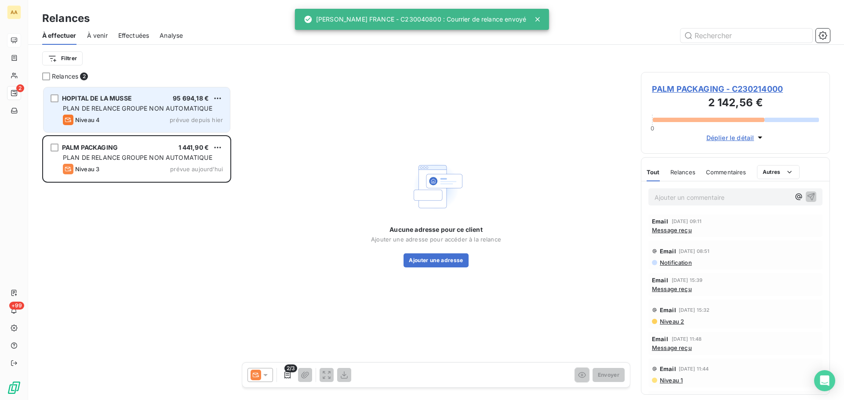
click at [168, 115] on div "Niveau 4 prévue depuis hier" at bounding box center [143, 120] width 160 height 11
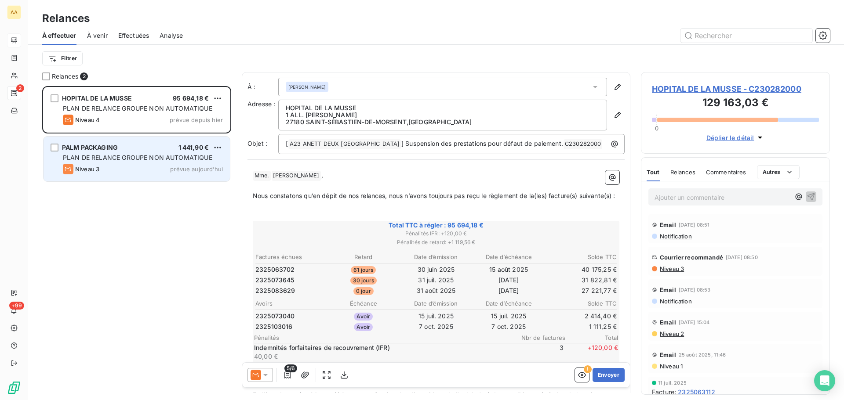
click at [115, 153] on div "PALM PACKAGING 1 441,90 € PLAN DE RELANCE GROUPE NON AUTOMATIQUE Niveau 3 prévu…" at bounding box center [136, 159] width 186 height 45
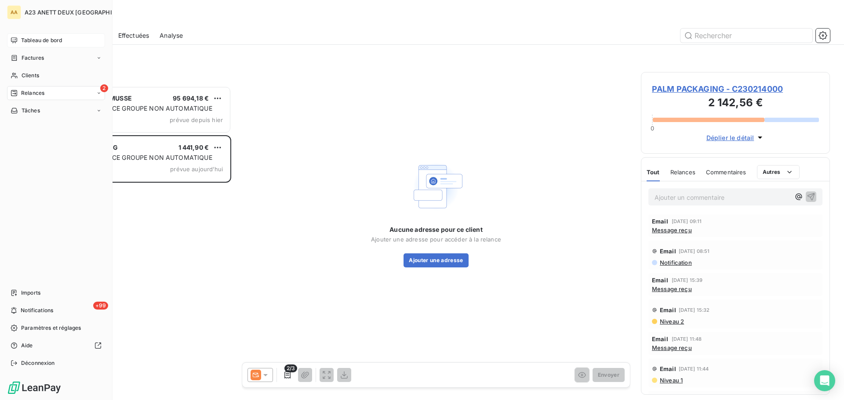
click at [40, 39] on span "Tableau de bord" at bounding box center [41, 40] width 41 height 8
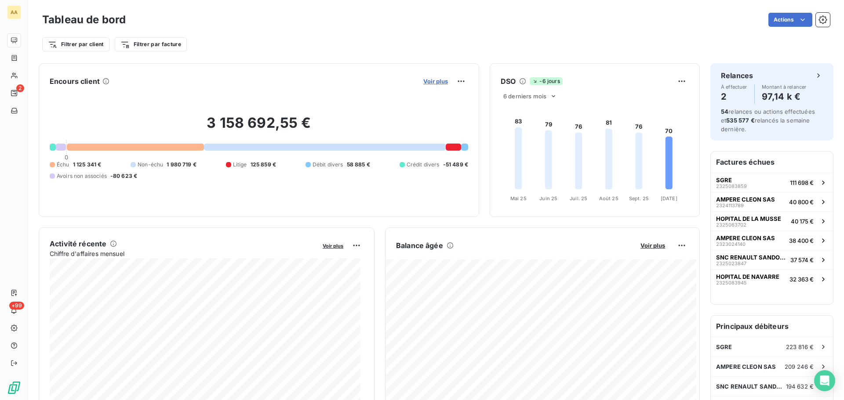
click at [437, 84] on span "Voir plus" at bounding box center [435, 81] width 25 height 7
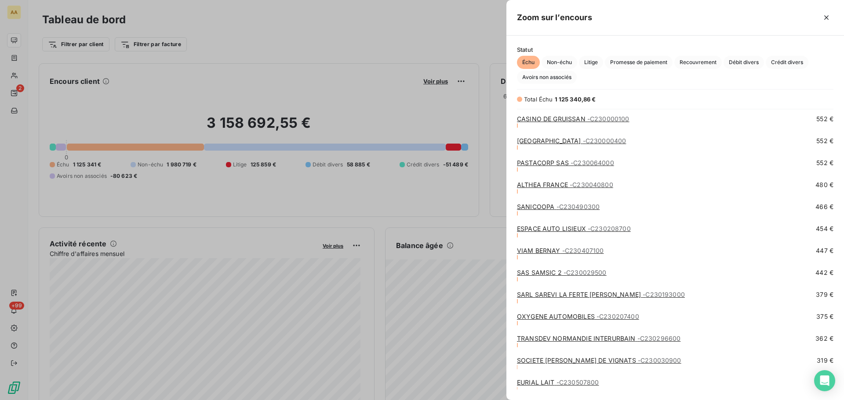
scroll to position [2153, 0]
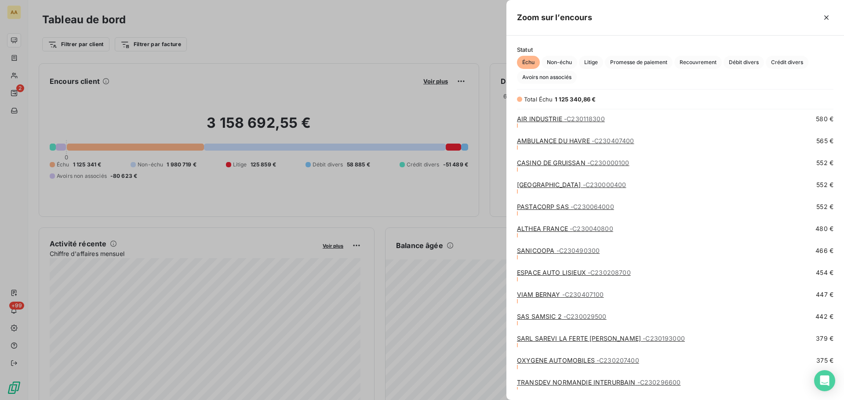
click at [546, 209] on link "PASTACORP SAS - C230064000" at bounding box center [565, 206] width 97 height 7
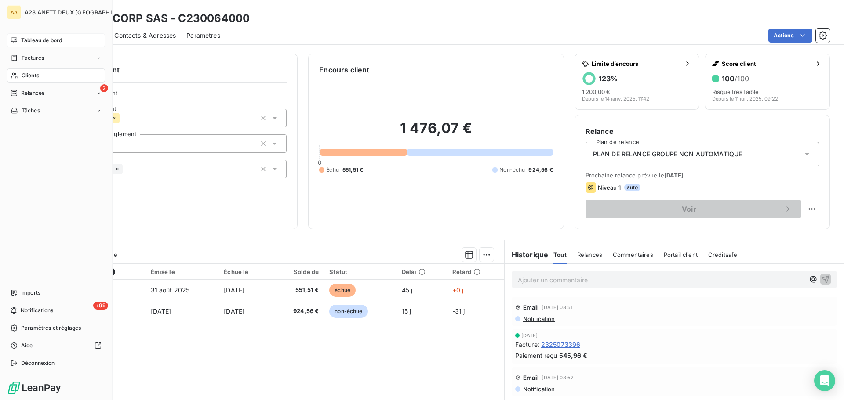
click at [31, 40] on span "Tableau de bord" at bounding box center [41, 40] width 41 height 8
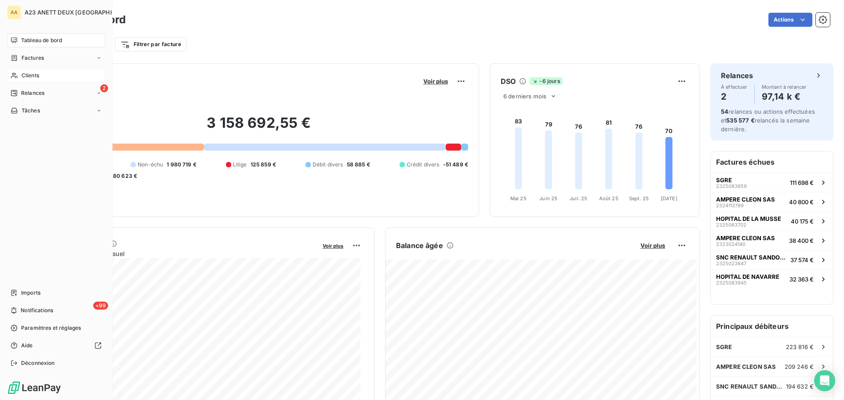
click at [31, 77] on span "Clients" at bounding box center [31, 76] width 18 height 8
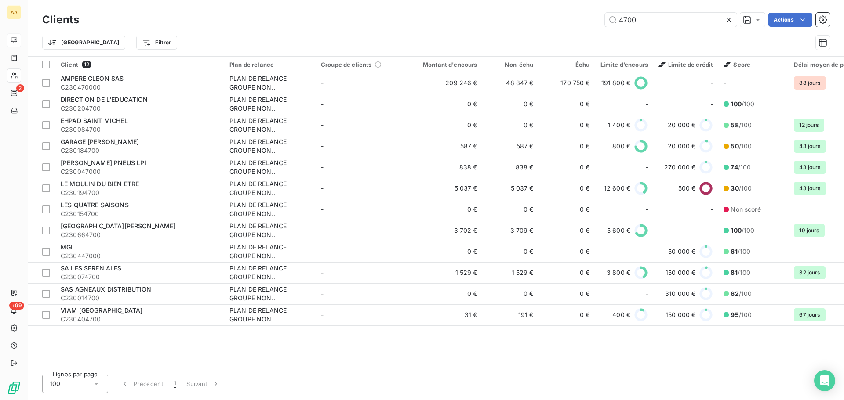
drag, startPoint x: 650, startPoint y: 25, endPoint x: 517, endPoint y: 22, distance: 133.2
click at [533, 22] on div "4700 Actions" at bounding box center [460, 20] width 740 height 14
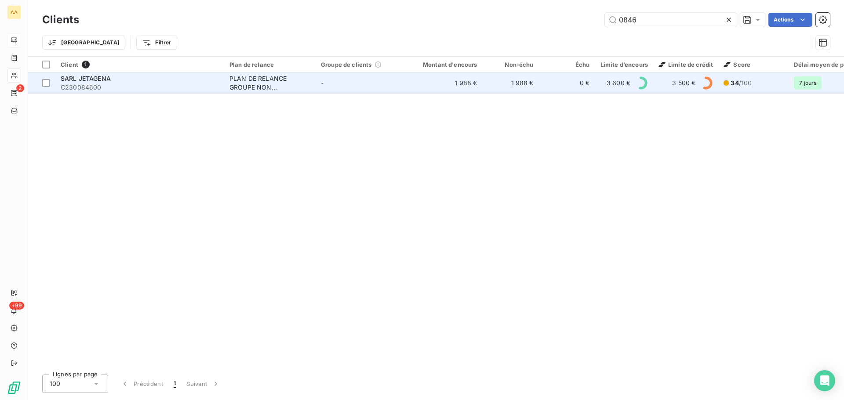
type input "0846"
click at [85, 89] on span "C230084600" at bounding box center [140, 87] width 158 height 9
